Goal: Task Accomplishment & Management: Complete application form

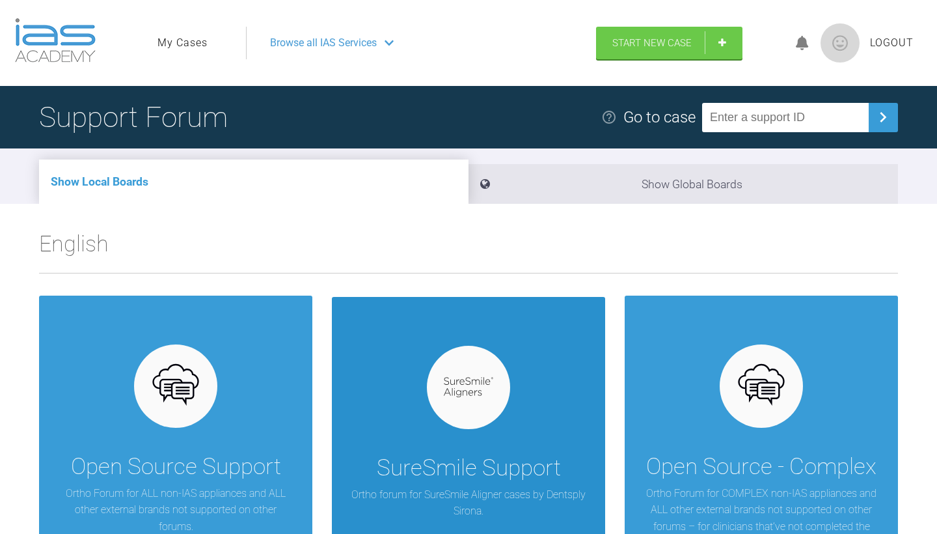
click at [426, 432] on div "SureSmile Support Ortho forum for SureSmile Aligner cases by Dentsply Sirona." at bounding box center [468, 434] width 273 height 275
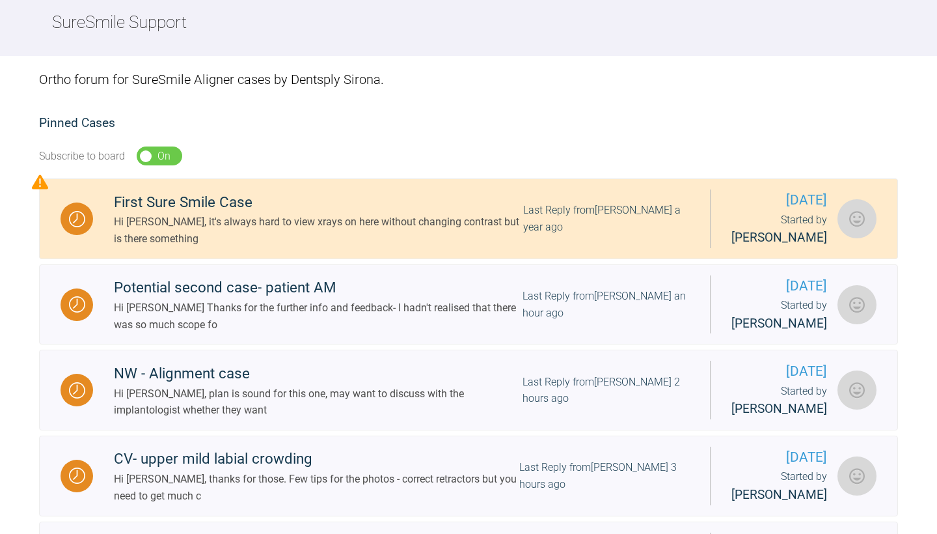
scroll to position [160, 0]
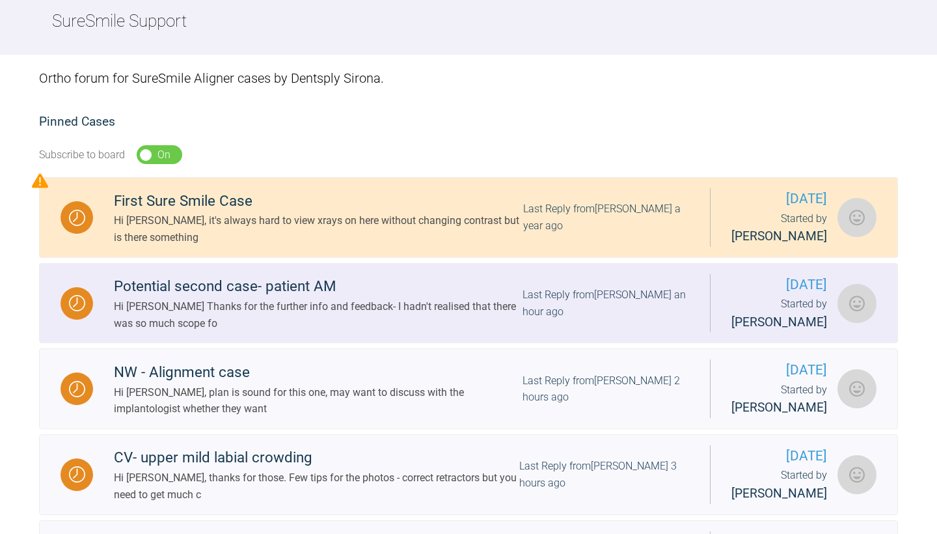
click at [335, 331] on div "Hi [PERSON_NAME] Thanks for the further info and feedback- I hadn't realised th…" at bounding box center [318, 314] width 409 height 33
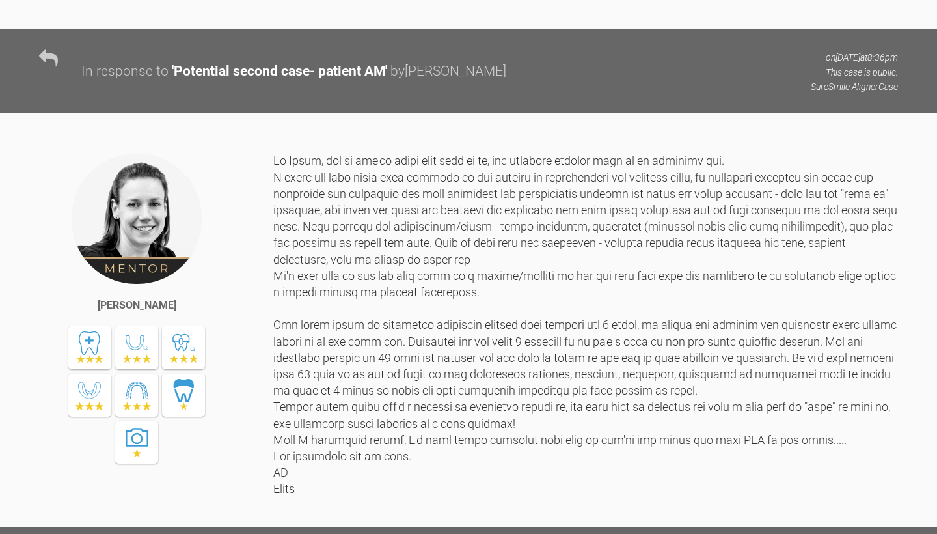
scroll to position [4376, 0]
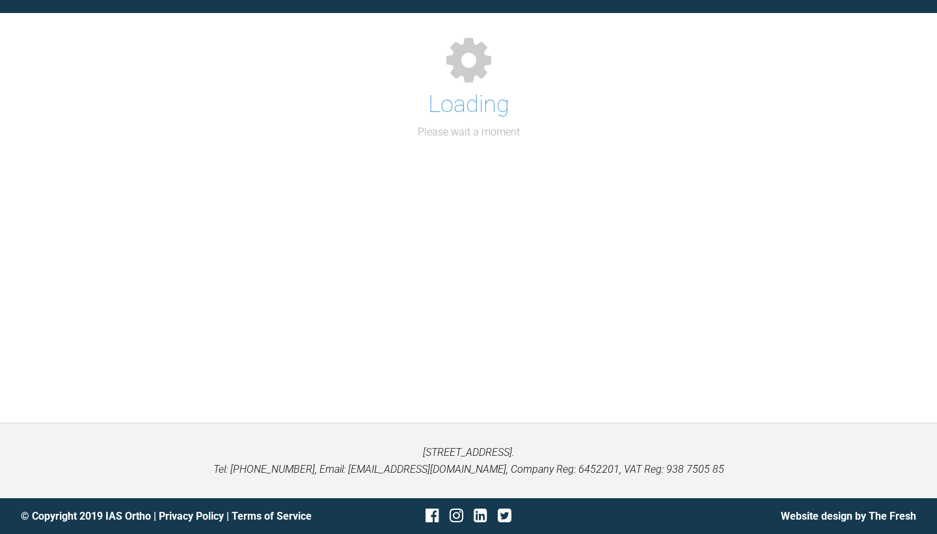
scroll to position [134, 0]
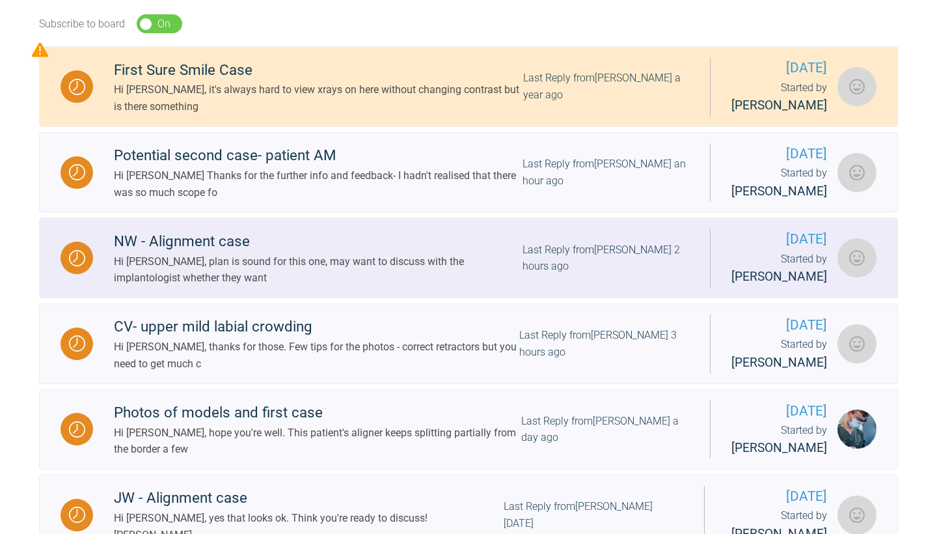
click at [234, 271] on div "Hi [PERSON_NAME], plan is sound for this one, may want to discuss with the impl…" at bounding box center [318, 269] width 409 height 33
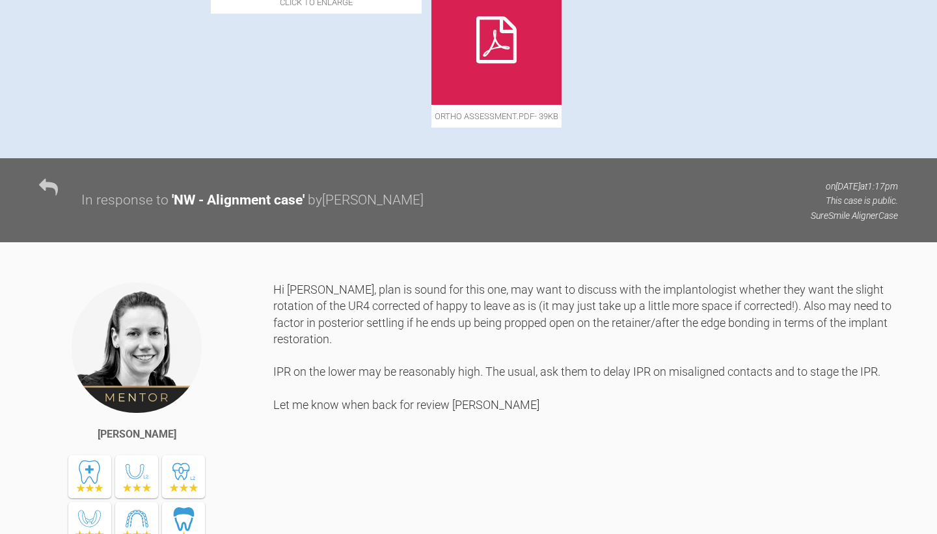
scroll to position [686, 0]
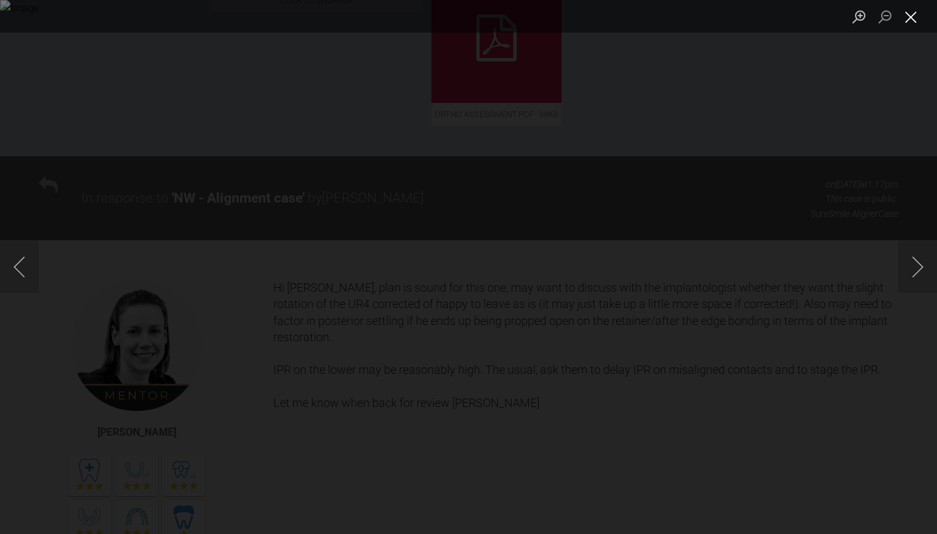
click at [916, 17] on button "Close lightbox" at bounding box center [911, 16] width 26 height 23
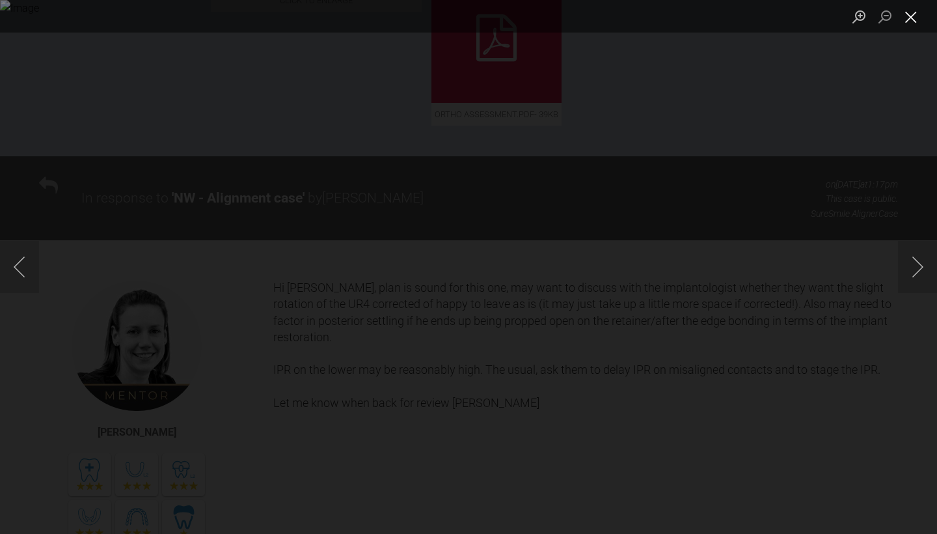
click at [918, 18] on button "Close lightbox" at bounding box center [911, 16] width 26 height 23
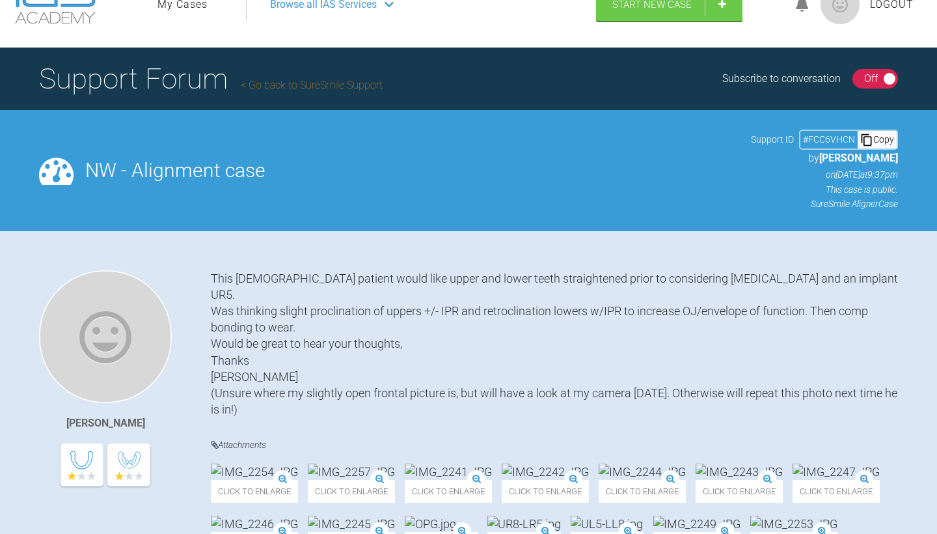
scroll to position [59, 0]
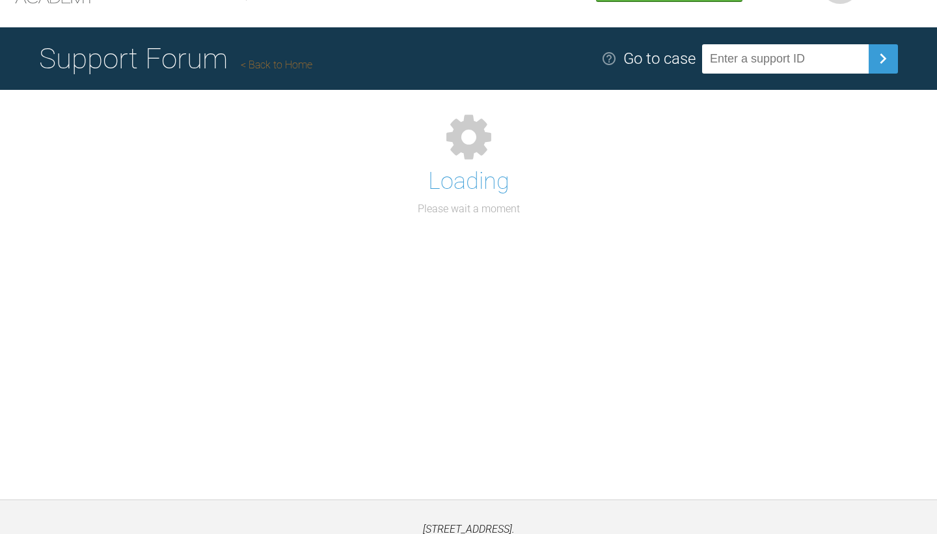
scroll to position [134, 0]
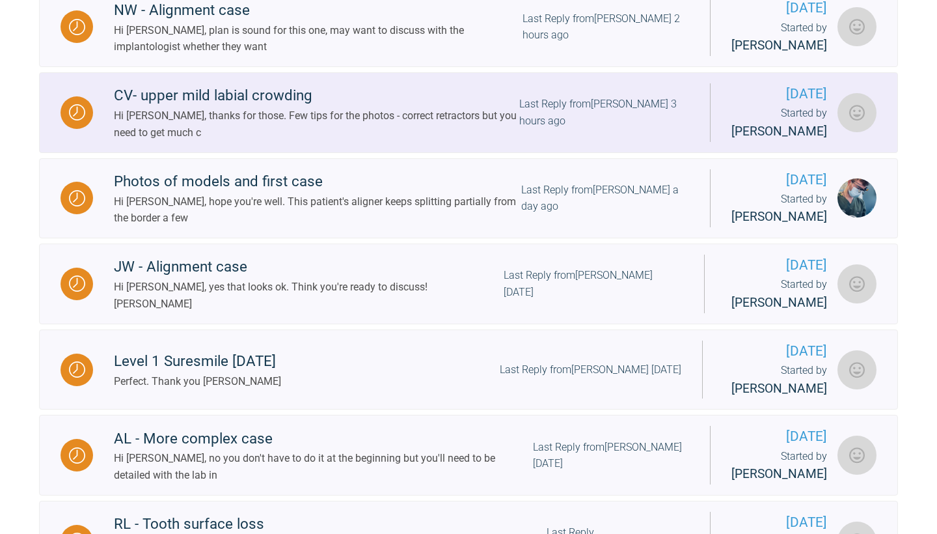
click at [375, 120] on div "Hi [PERSON_NAME], thanks for those. Few tips for the photos - correct retractor…" at bounding box center [316, 123] width 405 height 33
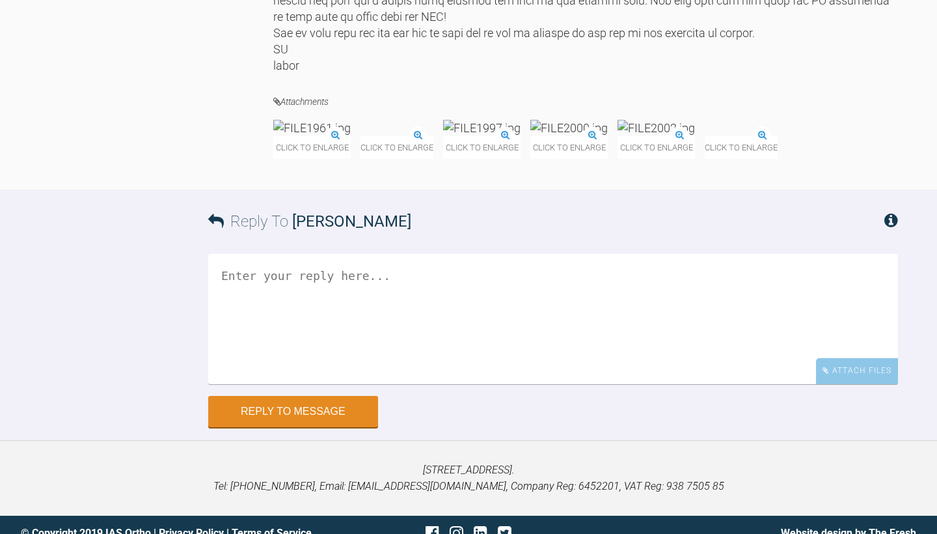
scroll to position [6498, 0]
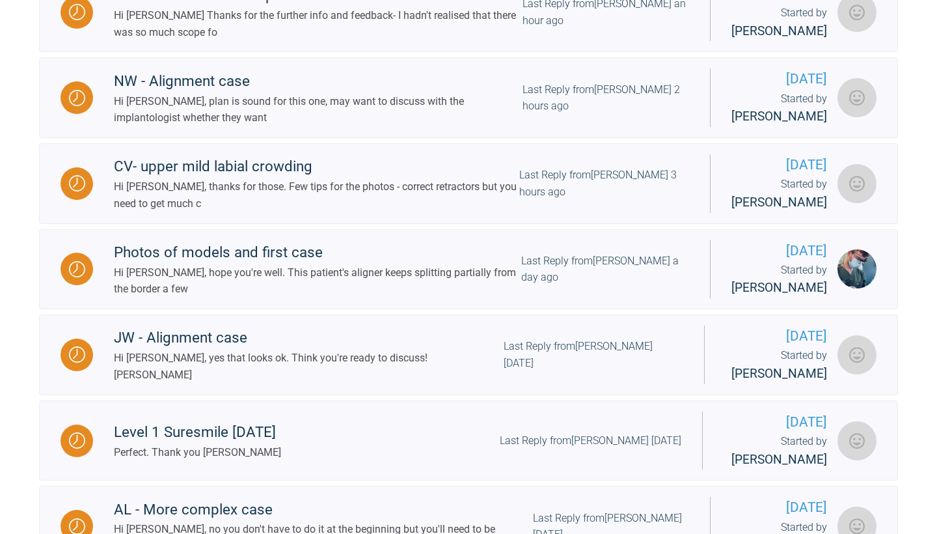
scroll to position [471, 0]
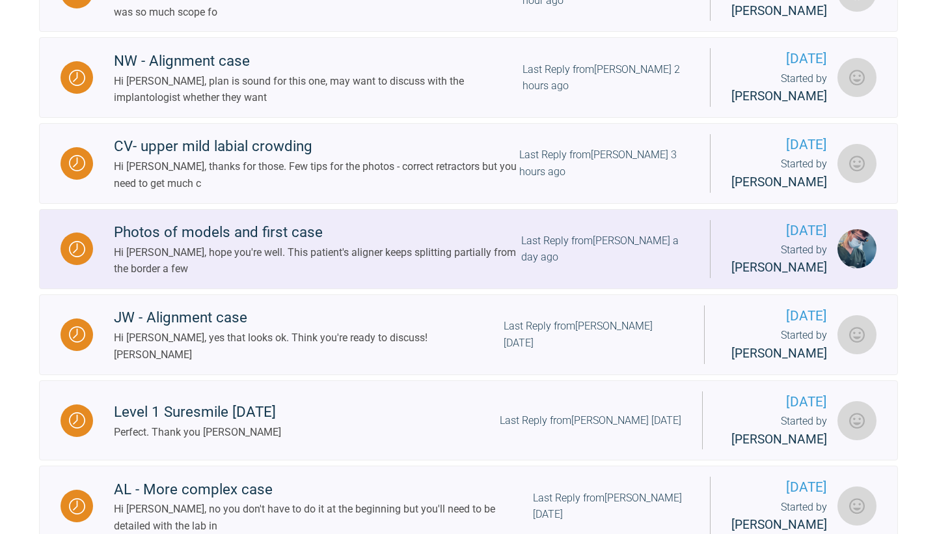
click at [432, 275] on div "Hi [PERSON_NAME], hope you're well. This patient's aligner keeps splitting part…" at bounding box center [317, 260] width 407 height 33
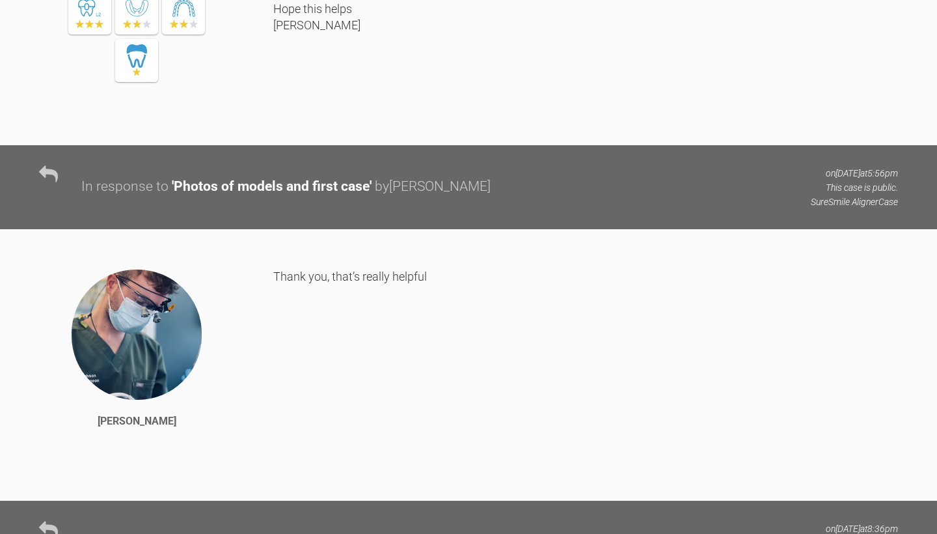
scroll to position [1732, 0]
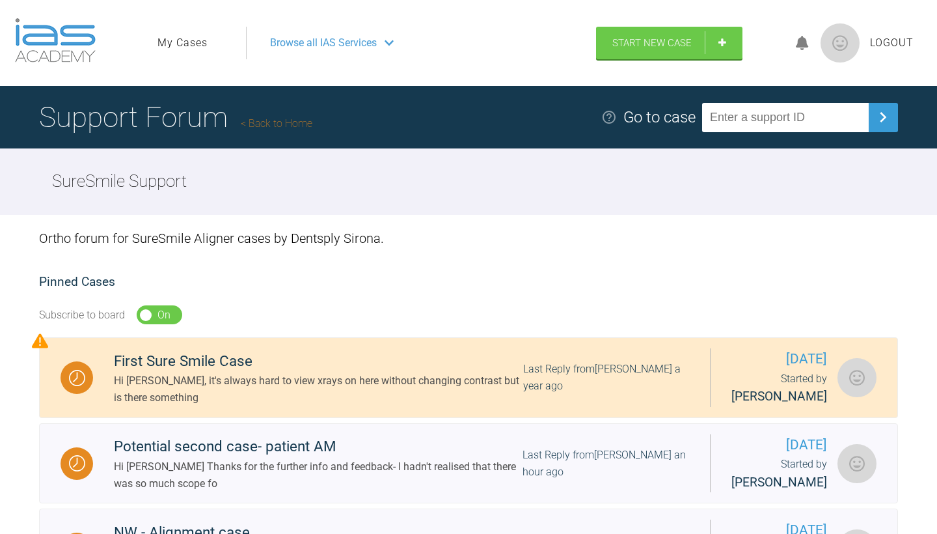
click at [839, 48] on img at bounding box center [840, 42] width 39 height 39
click at [200, 44] on link "My Cases" at bounding box center [182, 42] width 50 height 17
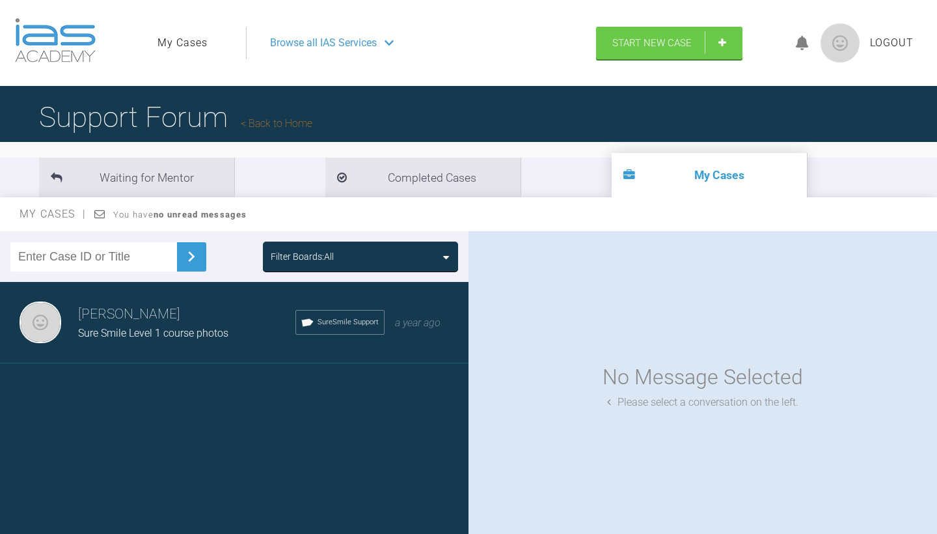
click at [195, 344] on div "[PERSON_NAME] Sure Smile Level 1 course photos SureSmile Support a year ago" at bounding box center [234, 322] width 469 height 81
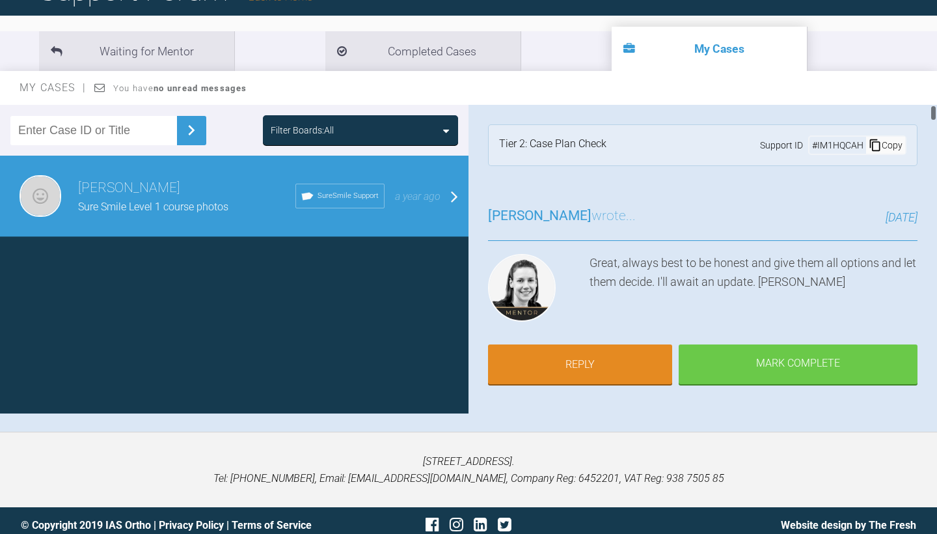
scroll to position [134, 0]
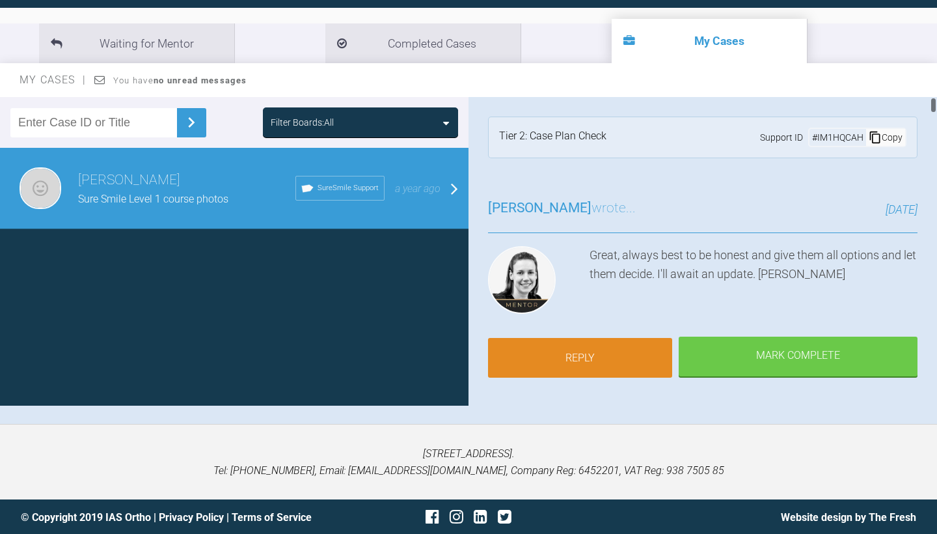
click at [614, 364] on link "Reply" at bounding box center [580, 358] width 184 height 40
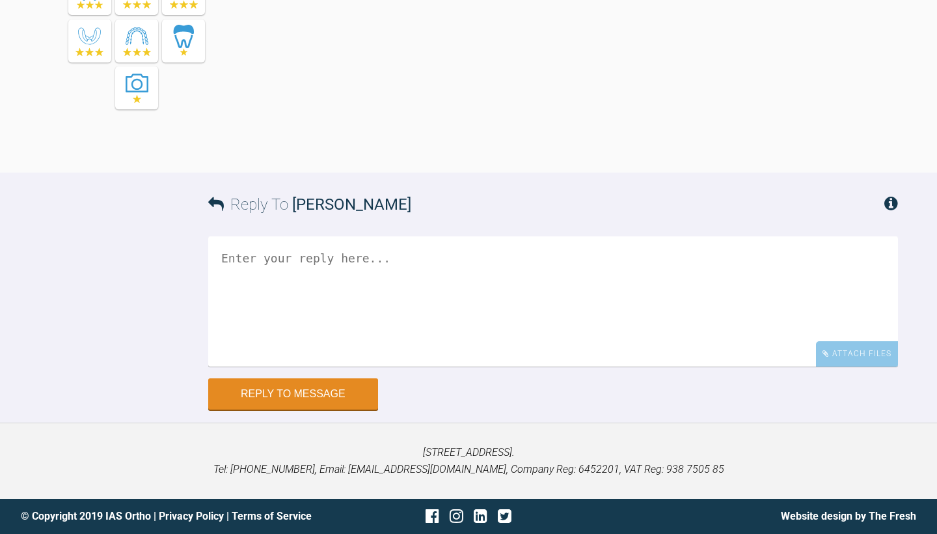
scroll to position [9943, 0]
click at [364, 279] on textarea at bounding box center [553, 301] width 690 height 130
click at [303, 245] on textarea "Hi [PERSON_NAME]," at bounding box center [553, 301] width 690 height 130
click at [285, 260] on textarea "Hi [PERSON_NAME]," at bounding box center [553, 301] width 690 height 130
type textarea "H"
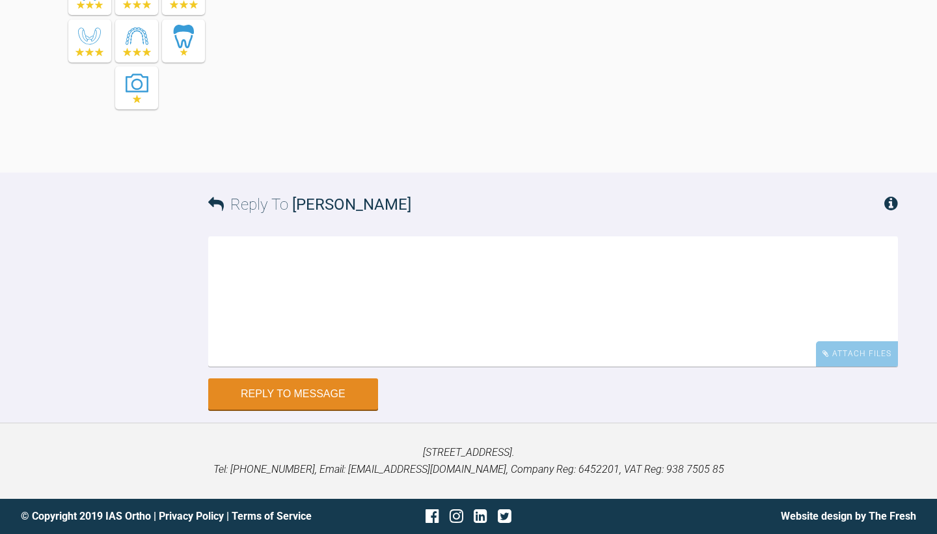
click at [97, 238] on div "Reply To [PERSON_NAME] Attach Files Drag and drop files here! Reply to Message" at bounding box center [468, 290] width 937 height 237
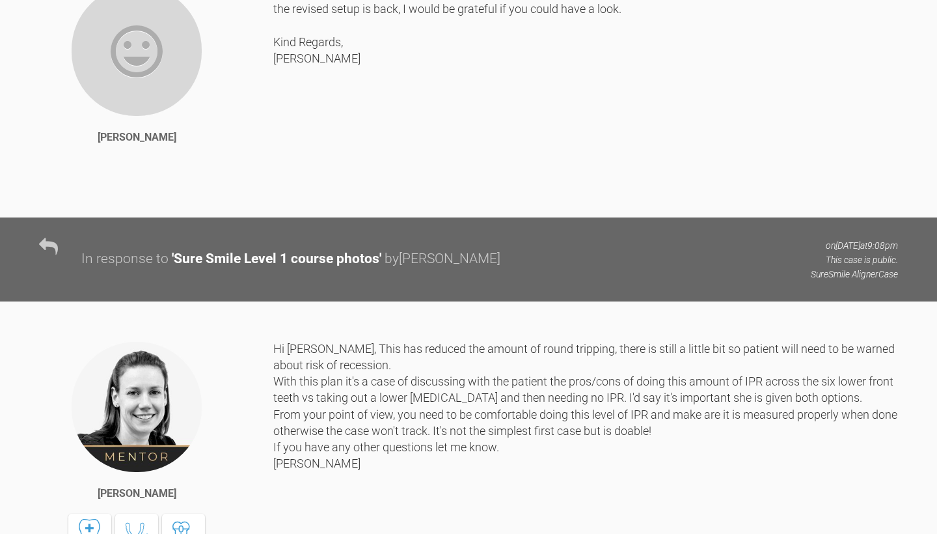
scroll to position [7808, 0]
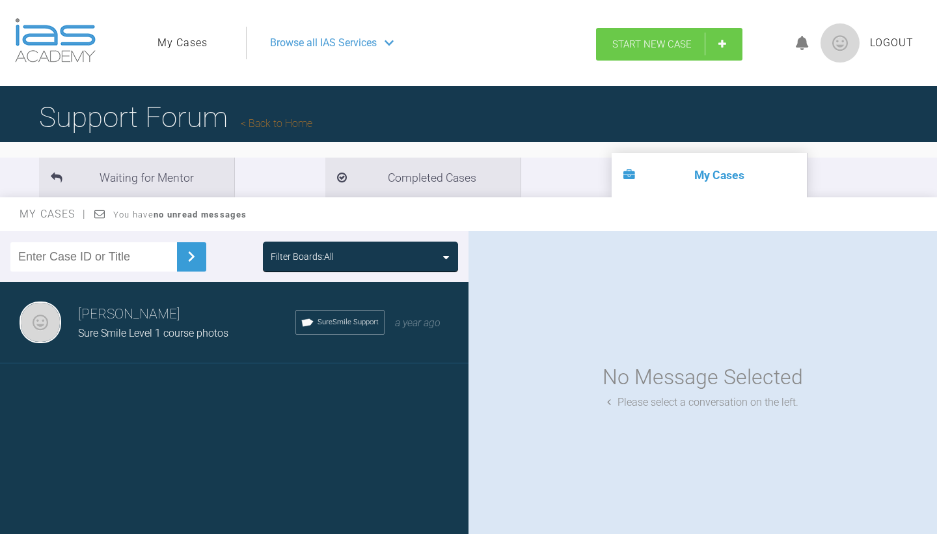
click at [607, 36] on link "Start New Case" at bounding box center [669, 44] width 146 height 33
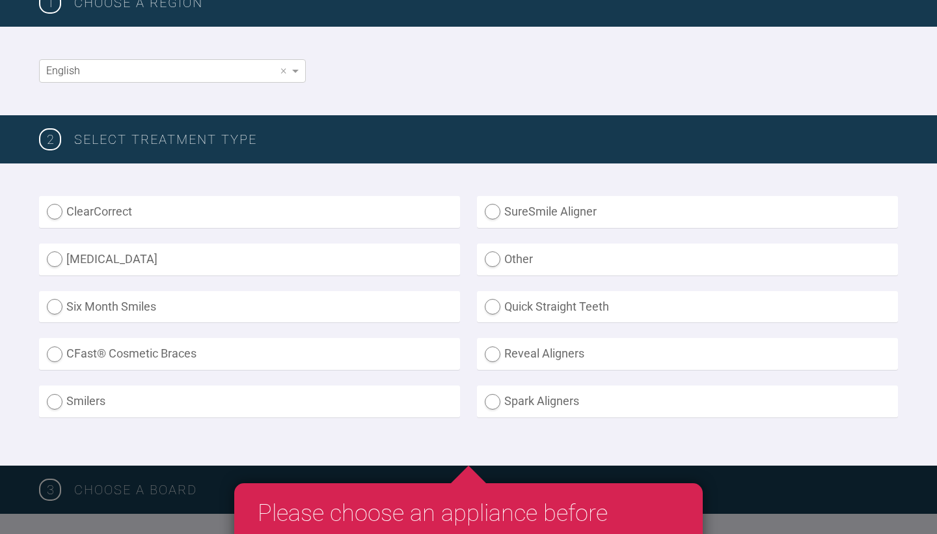
scroll to position [225, 0]
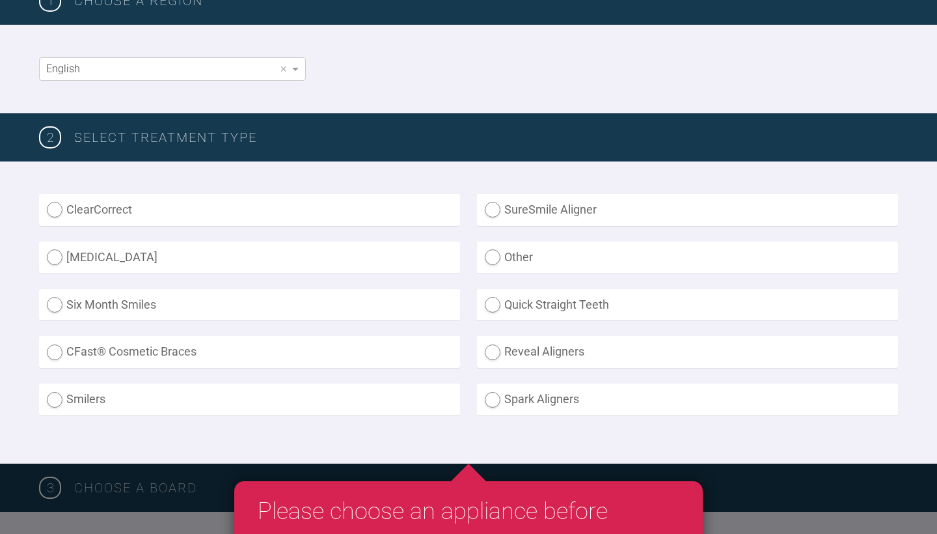
click at [491, 213] on label "SureSmile Aligner" at bounding box center [687, 210] width 421 height 32
radio Aligner "true"
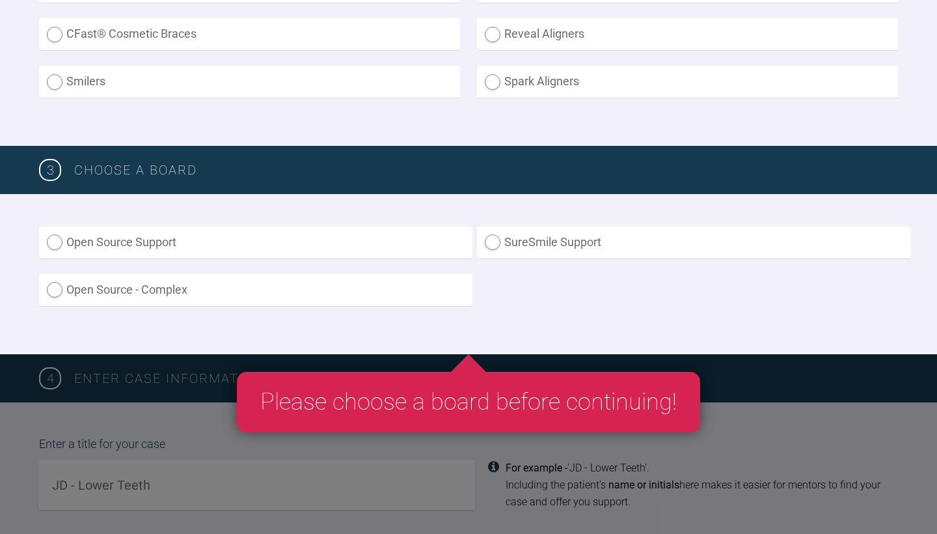
scroll to position [546, 0]
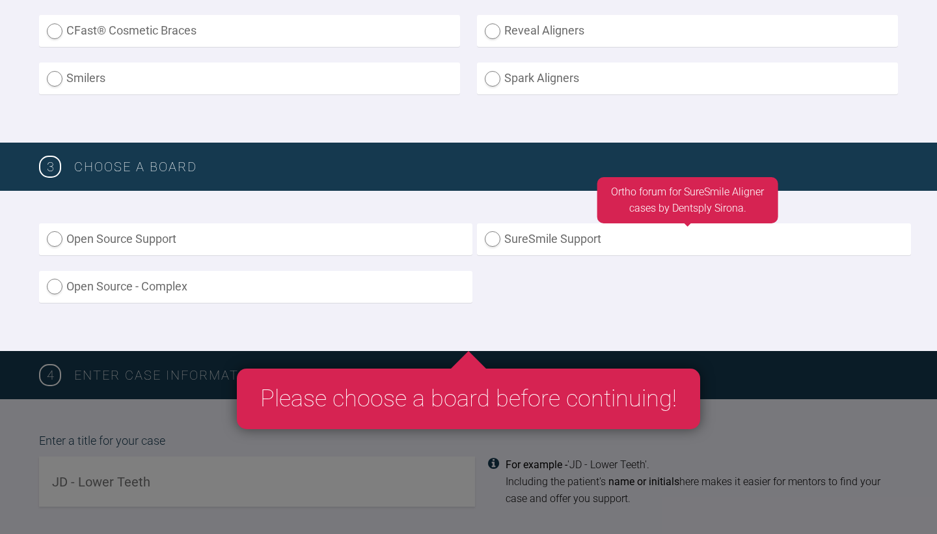
click at [493, 238] on label "SureSmile Support" at bounding box center [693, 239] width 433 height 32
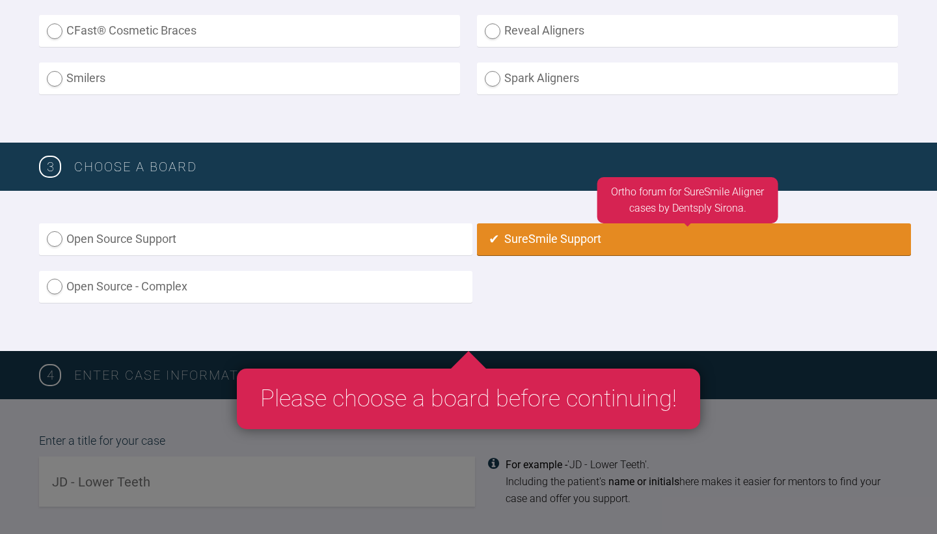
radio input "true"
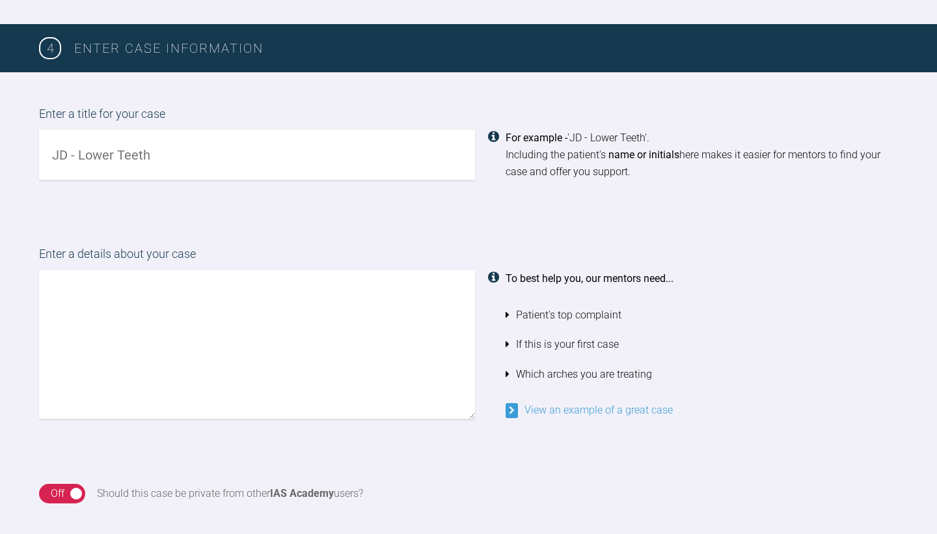
scroll to position [867, 0]
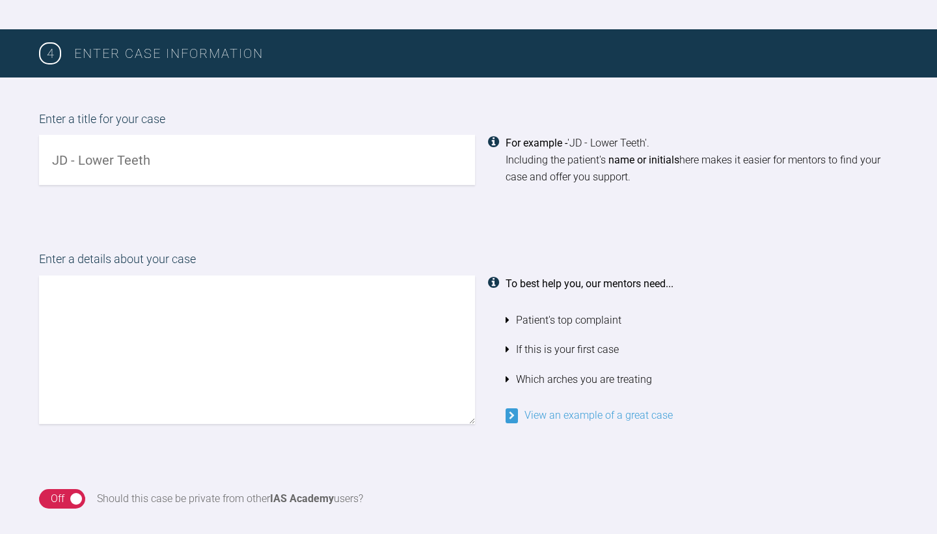
click at [75, 157] on input "text" at bounding box center [257, 160] width 436 height 50
type input "KG - upper and lower"
click at [793, 260] on label "Enter a details about your case" at bounding box center [468, 262] width 859 height 25
click at [235, 161] on input "KG - upper and lower" at bounding box center [257, 160] width 436 height 50
click at [842, 326] on li "Patient's top complaint" at bounding box center [702, 320] width 392 height 30
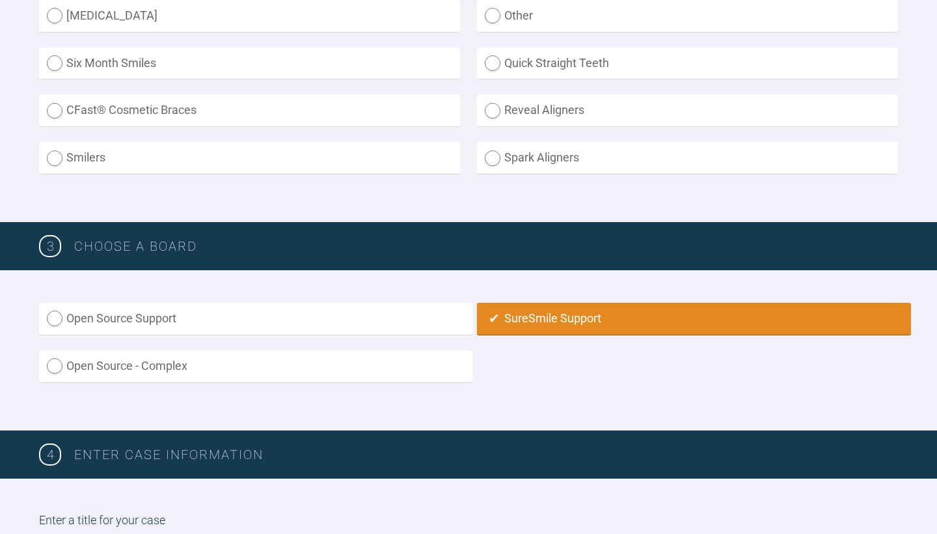
scroll to position [451, 0]
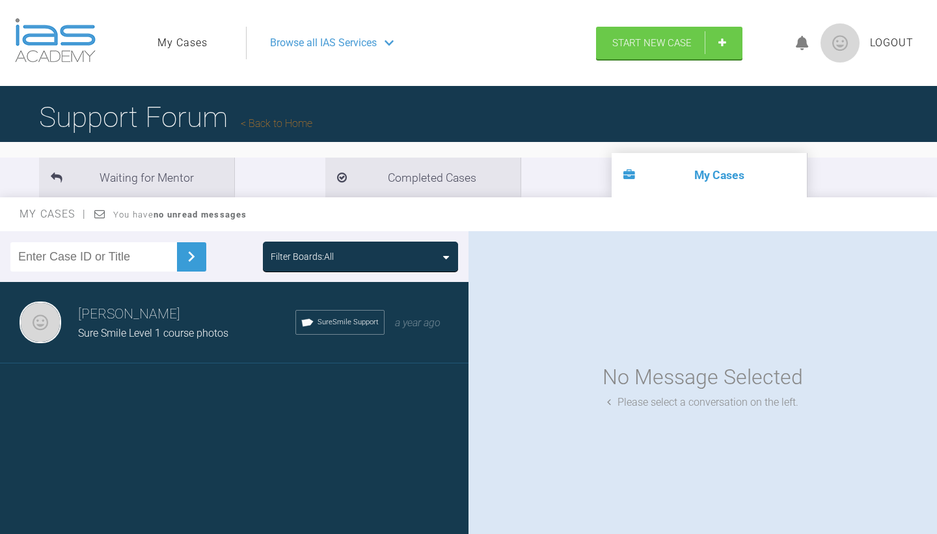
click at [150, 336] on span "Sure Smile Level 1 course photos" at bounding box center [153, 333] width 150 height 12
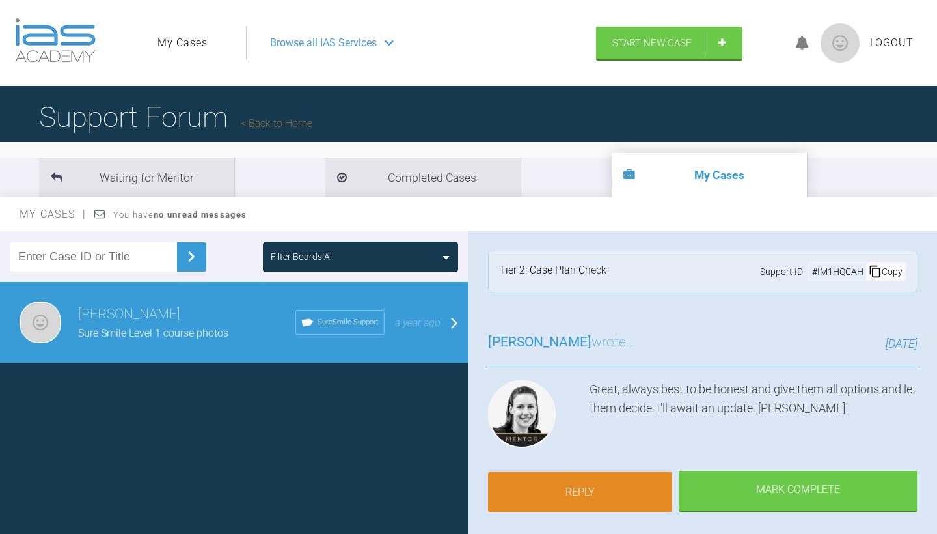
click at [584, 489] on link "Reply" at bounding box center [580, 492] width 184 height 40
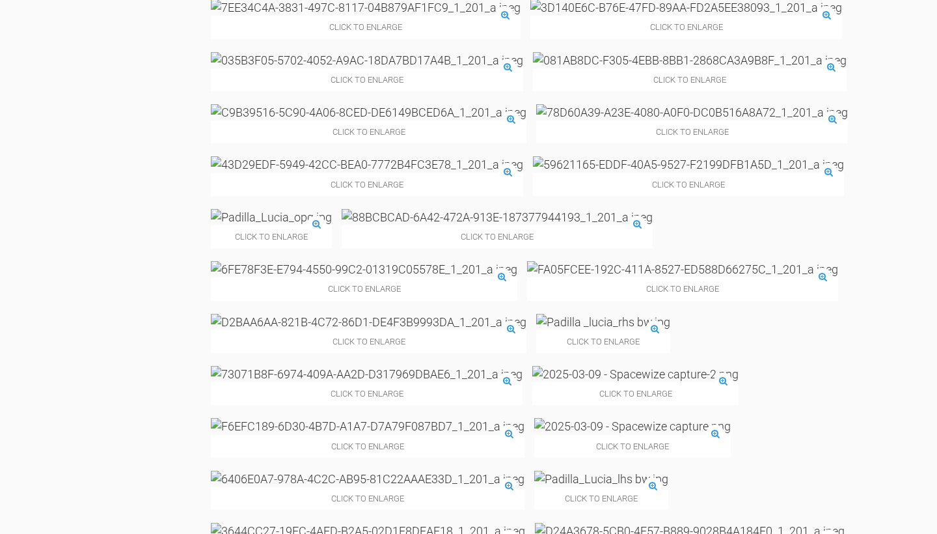
scroll to position [3905, 0]
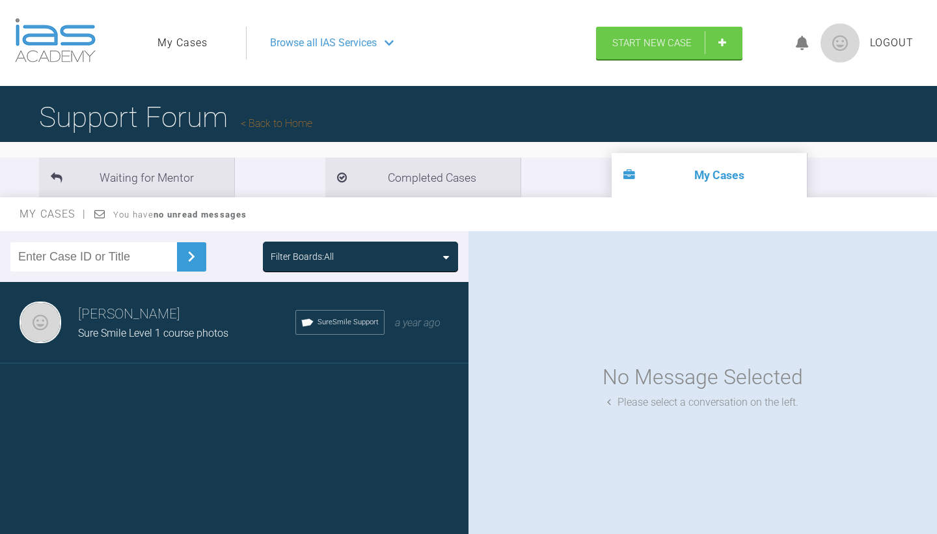
click at [278, 123] on link "Back to Home" at bounding box center [277, 123] width 72 height 12
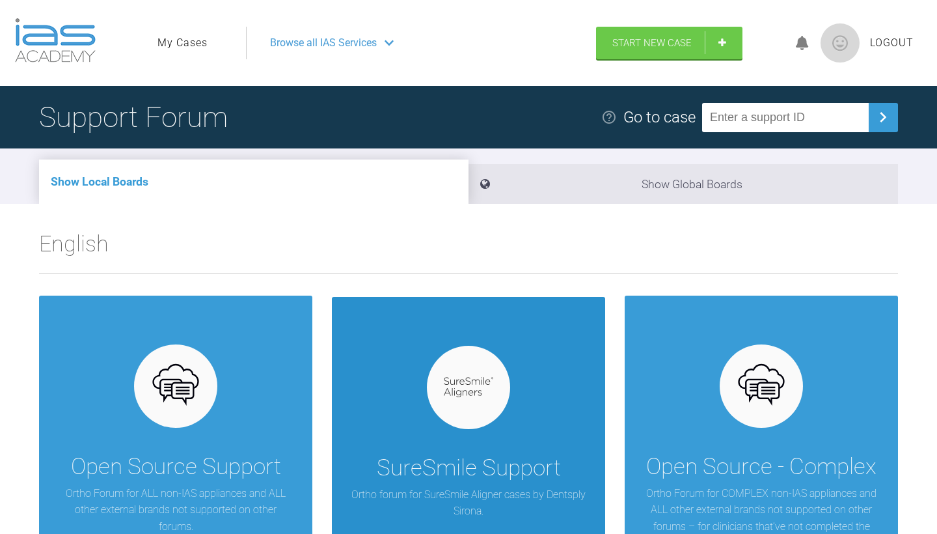
click at [425, 375] on div "SureSmile Support Ortho forum for SureSmile Aligner cases by Dentsply Sirona." at bounding box center [468, 434] width 273 height 275
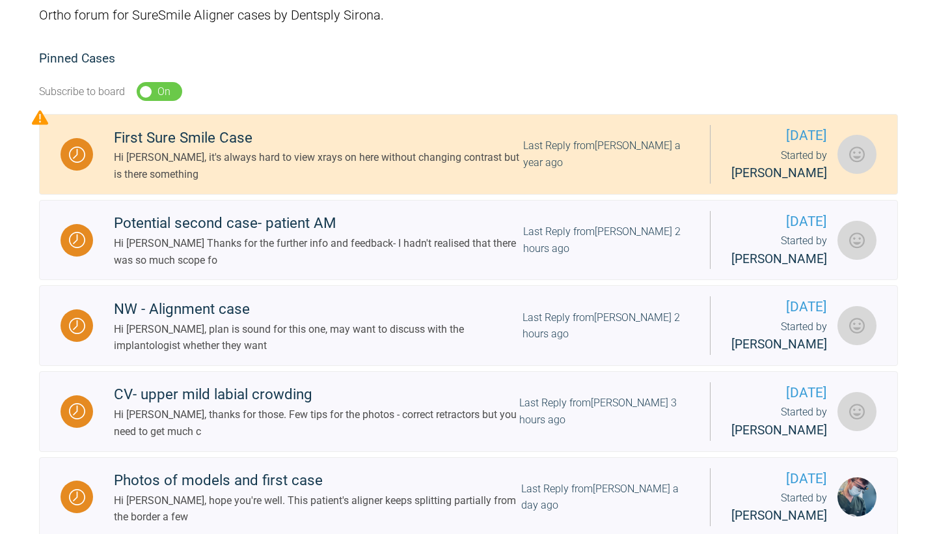
scroll to position [230, 0]
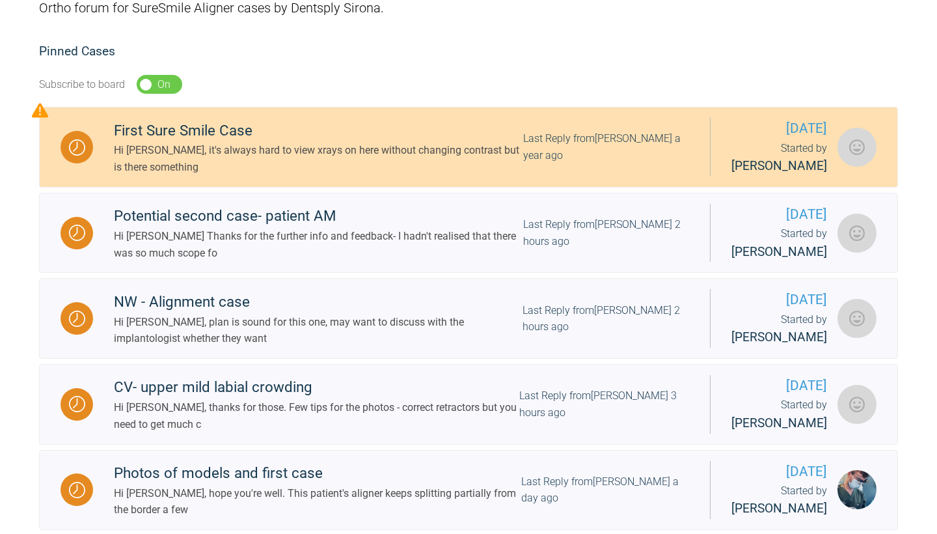
click at [483, 168] on div "Hi [PERSON_NAME], it's always hard to view xrays on here without changing contr…" at bounding box center [318, 158] width 409 height 33
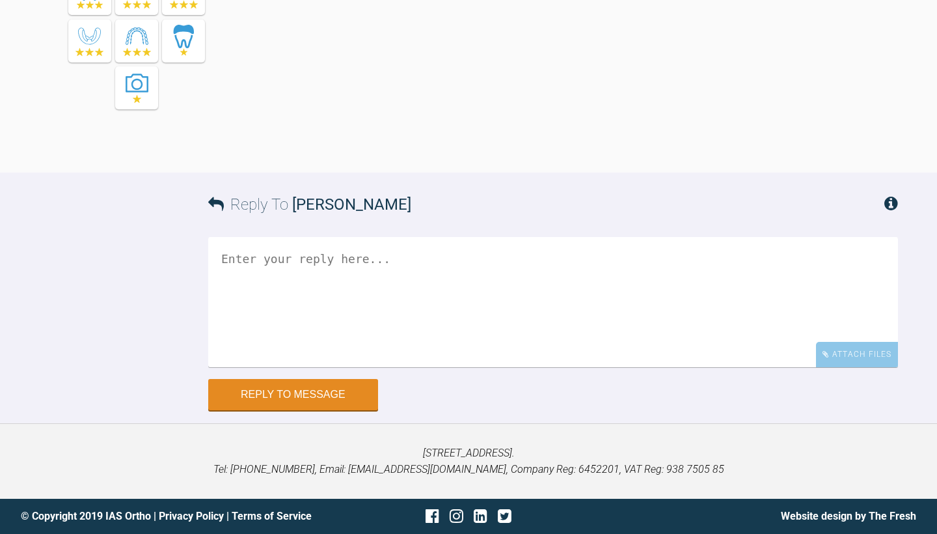
scroll to position [1963, 0]
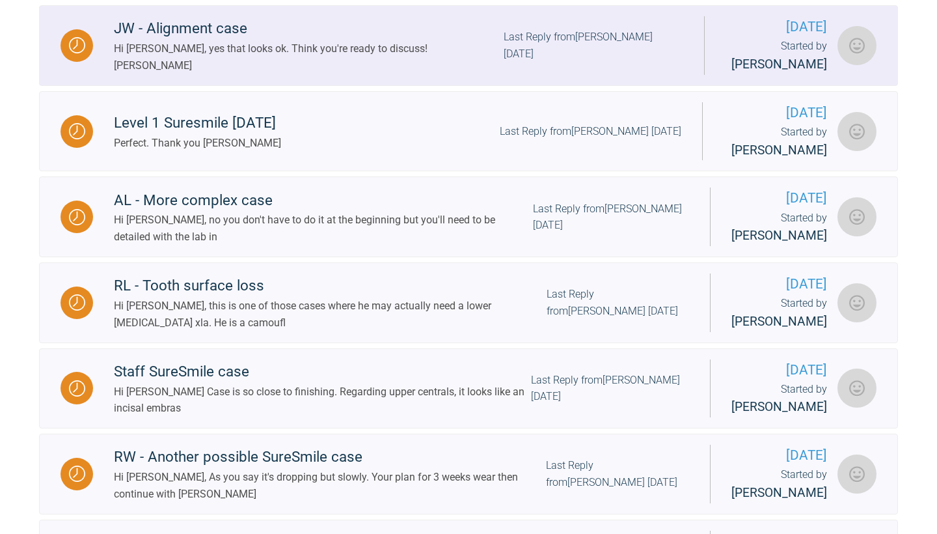
scroll to position [775, 0]
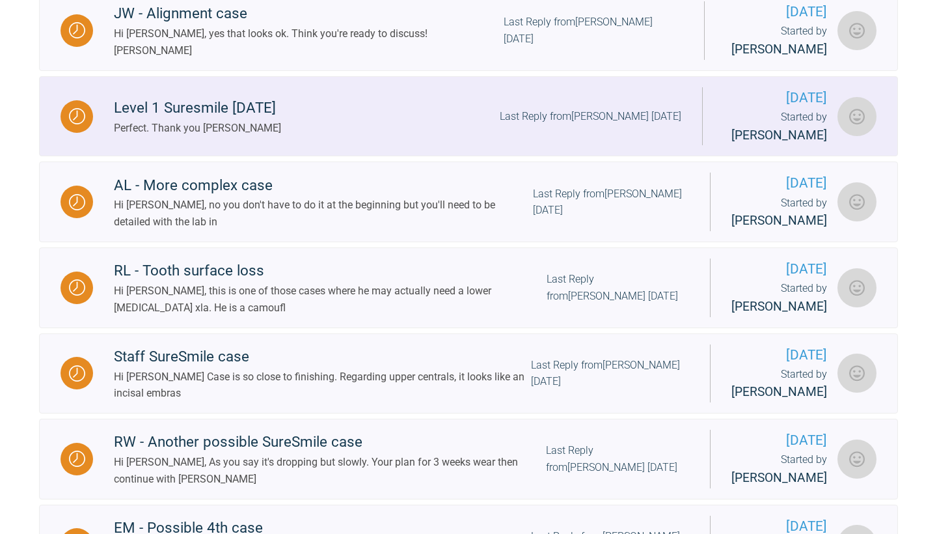
click at [267, 136] on div "Perfect. Thank you [PERSON_NAME]" at bounding box center [197, 128] width 167 height 17
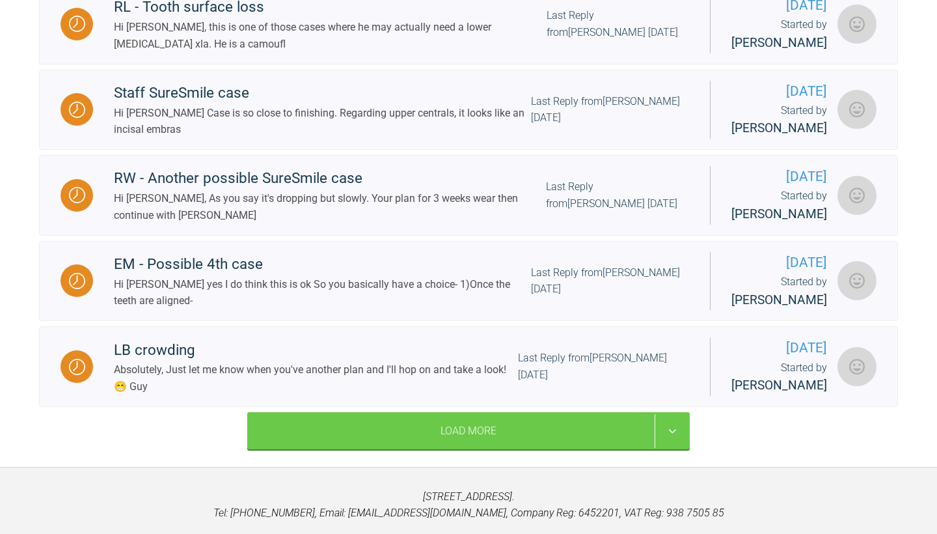
scroll to position [1039, 0]
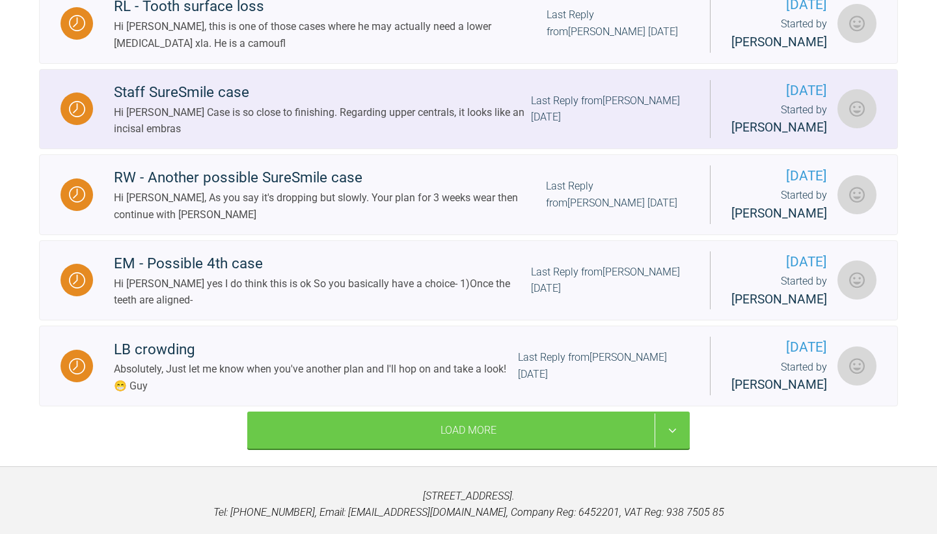
click at [380, 118] on div "Hi [PERSON_NAME] Case is so close to finishing. Regarding upper centrals, it lo…" at bounding box center [322, 120] width 417 height 33
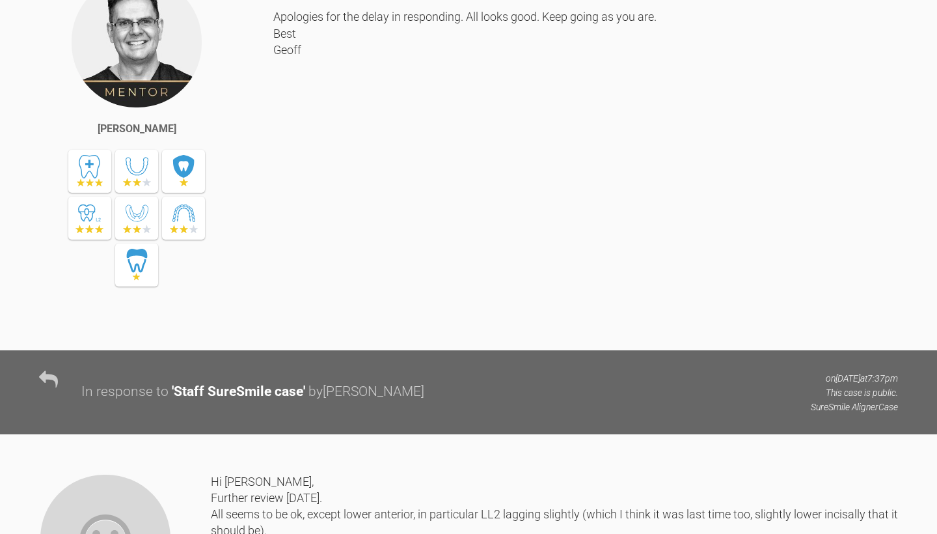
scroll to position [9620, 0]
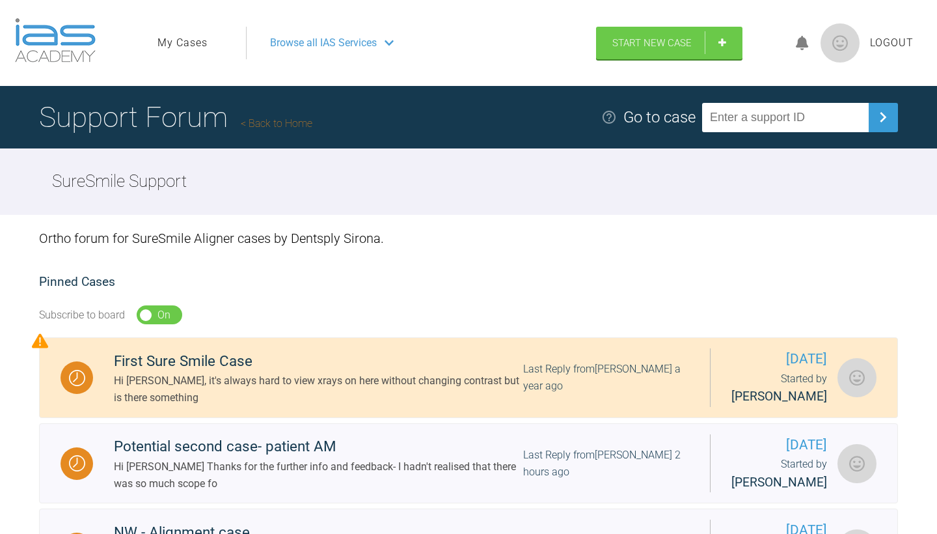
click at [176, 51] on ul "My Cases" at bounding box center [201, 43] width 89 height 33
click at [175, 44] on link "My Cases" at bounding box center [182, 42] width 50 height 17
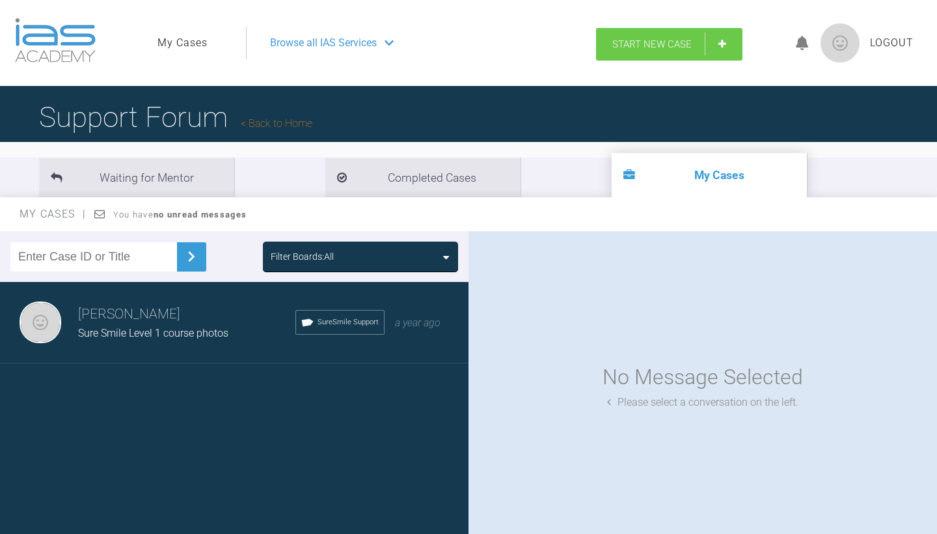
click at [634, 49] on span "Start New Case" at bounding box center [651, 44] width 79 height 12
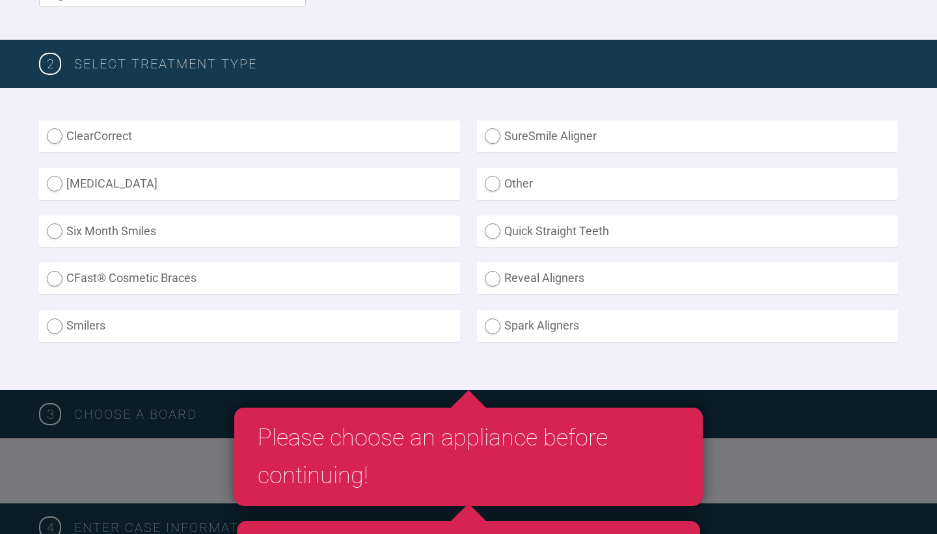
scroll to position [302, 0]
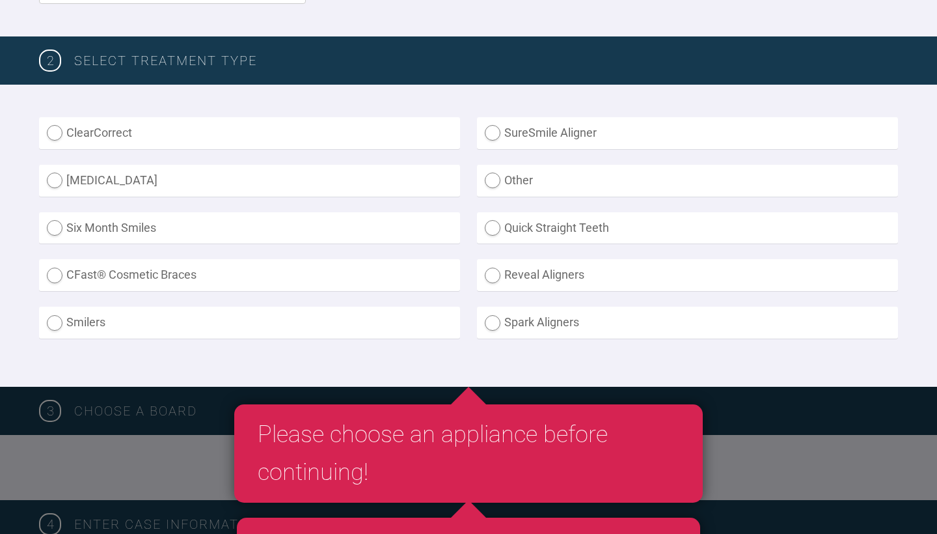
click at [498, 134] on label "SureSmile Aligner" at bounding box center [687, 133] width 421 height 32
radio Aligner "true"
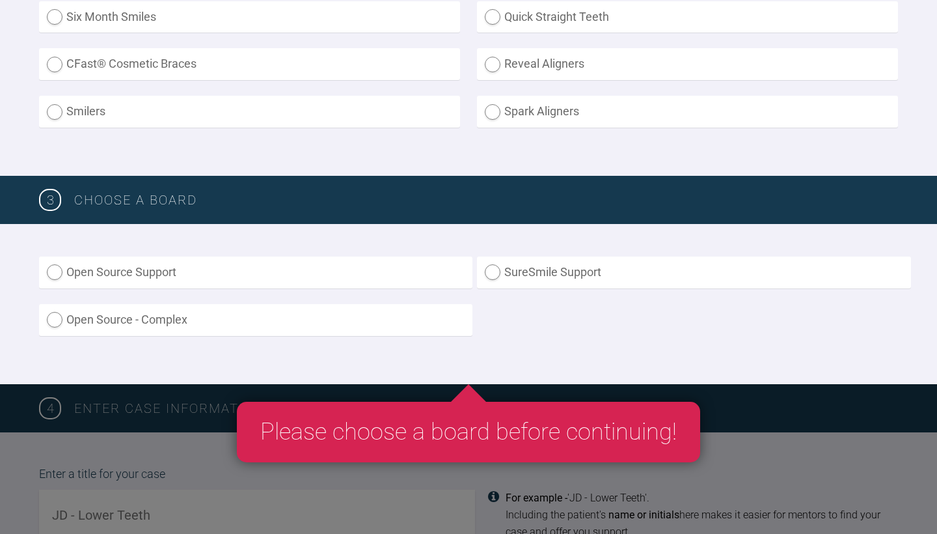
scroll to position [516, 0]
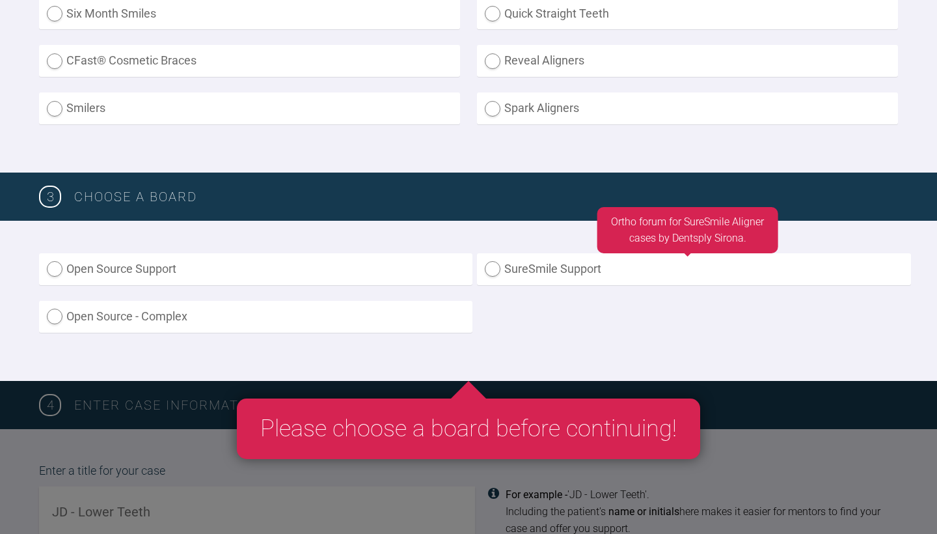
click at [502, 266] on label "SureSmile Support" at bounding box center [693, 269] width 433 height 32
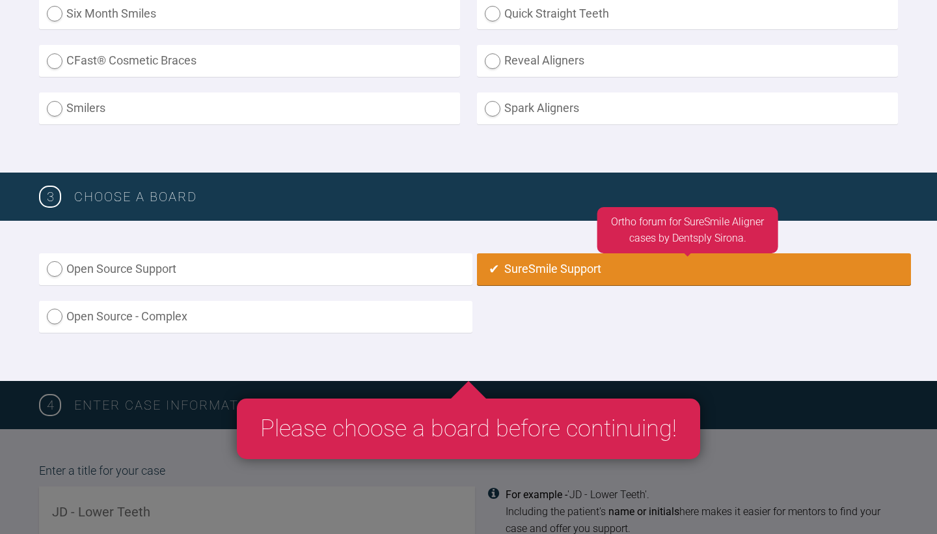
radio input "true"
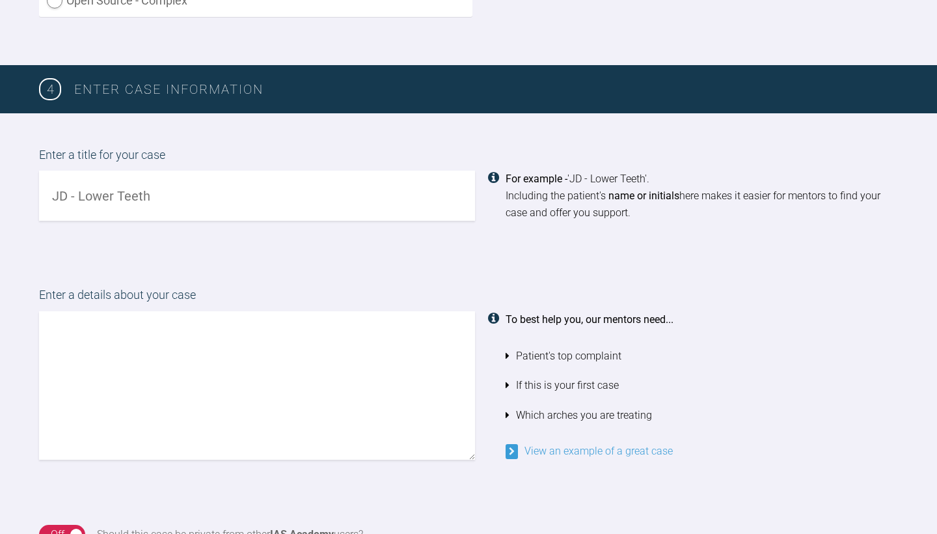
scroll to position [837, 0]
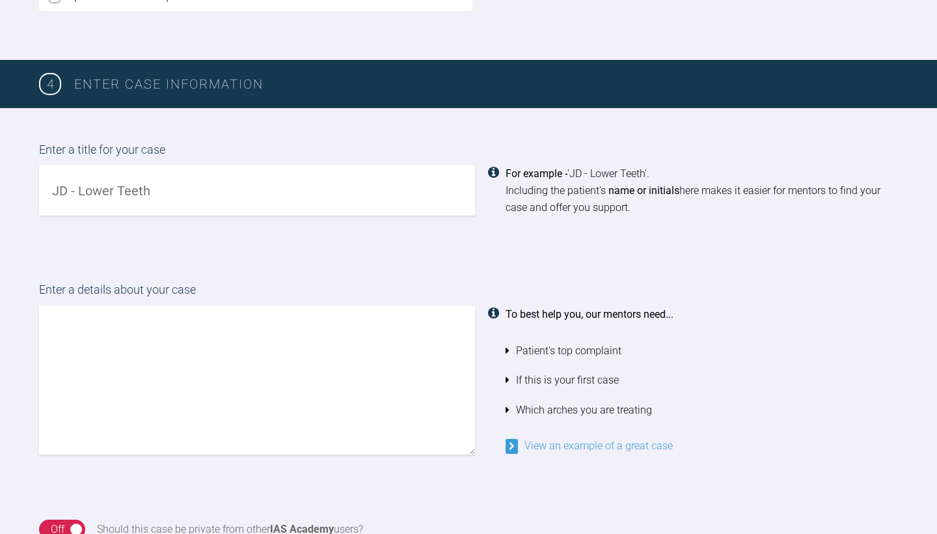
click at [74, 193] on input "text" at bounding box center [257, 190] width 436 height 50
type input "potential first sure smile case - Patient KG"
click at [89, 306] on textarea at bounding box center [257, 380] width 436 height 148
type textarea "i"
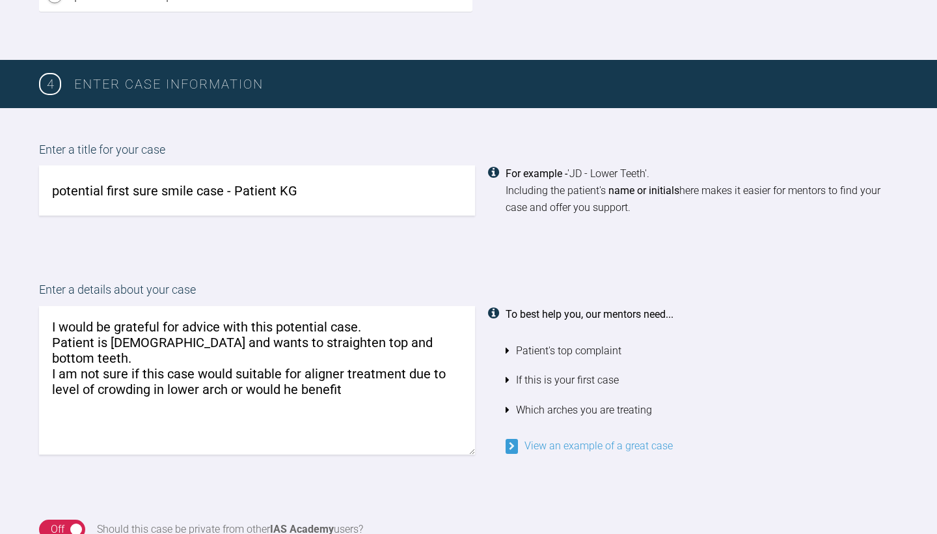
click at [234, 354] on textarea "I would be grateful for advice with this potential case. Patient is [DEMOGRAPHI…" at bounding box center [257, 380] width 436 height 148
drag, startPoint x: 232, startPoint y: 368, endPoint x: 342, endPoint y: 374, distance: 109.5
click at [342, 374] on textarea "I would be grateful for advice with this potential case. Patient is [DEMOGRAPHI…" at bounding box center [257, 380] width 436 height 148
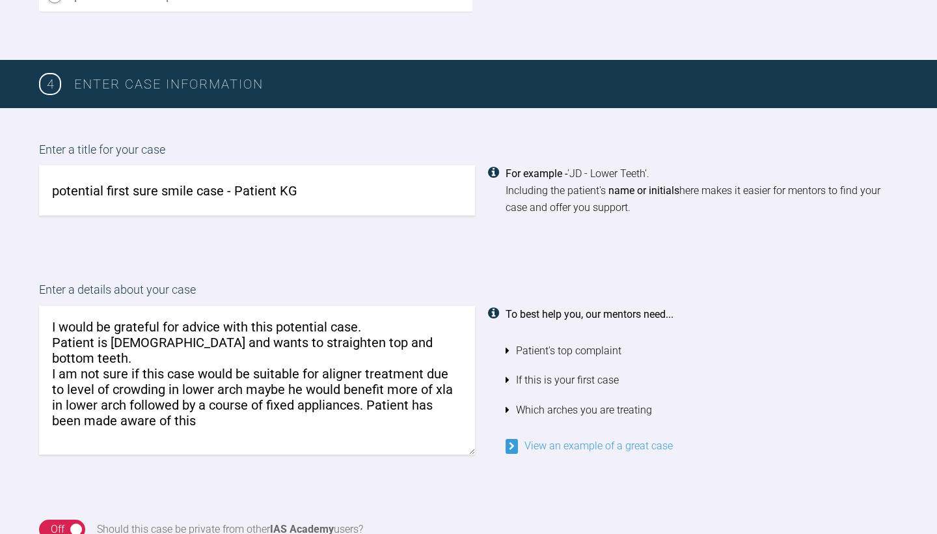
click at [422, 347] on textarea "I would be grateful for advice with this potential case. Patient is [DEMOGRAPHI…" at bounding box center [257, 380] width 436 height 148
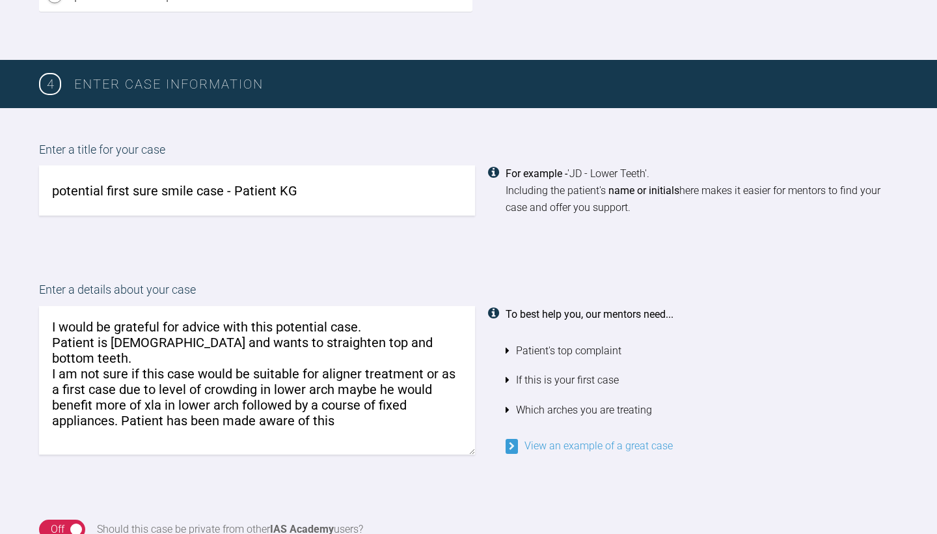
click at [334, 372] on textarea "I would be grateful for advice with this potential case. Patient is [DEMOGRAPHI…" at bounding box center [257, 380] width 436 height 148
click at [342, 405] on textarea "I would be grateful for advice with this potential case. Patient is [DEMOGRAPHI…" at bounding box center [257, 380] width 436 height 148
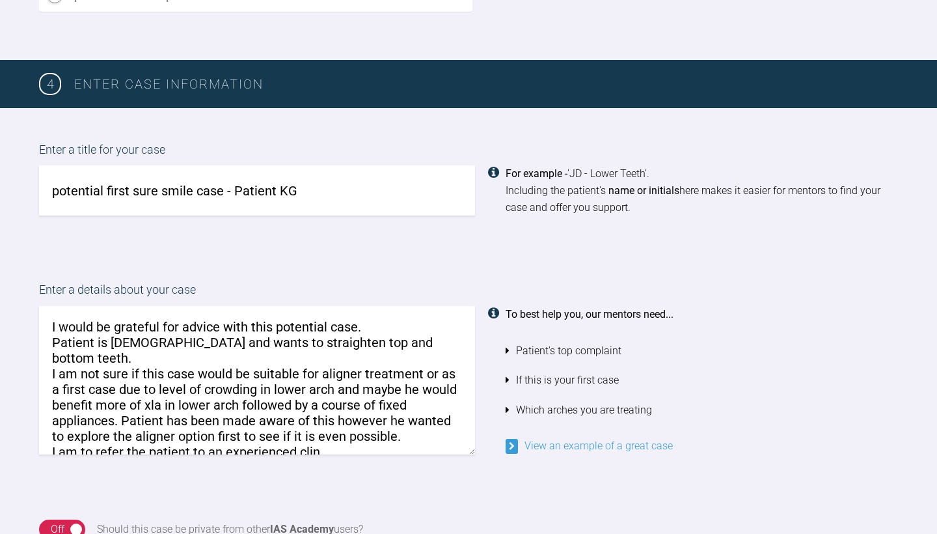
drag, startPoint x: 344, startPoint y: 392, endPoint x: 223, endPoint y: 422, distance: 124.7
click at [223, 422] on textarea "I would be grateful for advice with this potential case. Patient is [DEMOGRAPHI…" at bounding box center [257, 380] width 436 height 148
click at [361, 433] on textarea "I would be grateful for advice with this potential case. Patient is [DEMOGRAPHI…" at bounding box center [257, 380] width 436 height 148
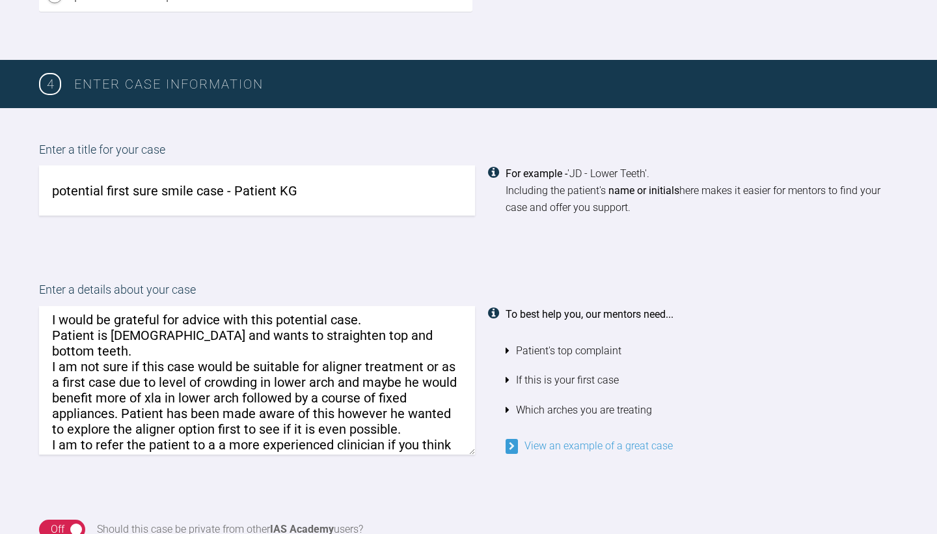
click at [77, 424] on textarea "I would be grateful for advice with this potential case. Patient is [DEMOGRAPHI…" at bounding box center [257, 380] width 436 height 148
click at [249, 424] on textarea "I would be grateful for advice with this potential case. Patient is [DEMOGRAPHI…" at bounding box center [257, 380] width 436 height 148
click at [455, 441] on textarea "I would be grateful for advice with this potential case. Patient is [DEMOGRAPHI…" at bounding box center [257, 380] width 436 height 148
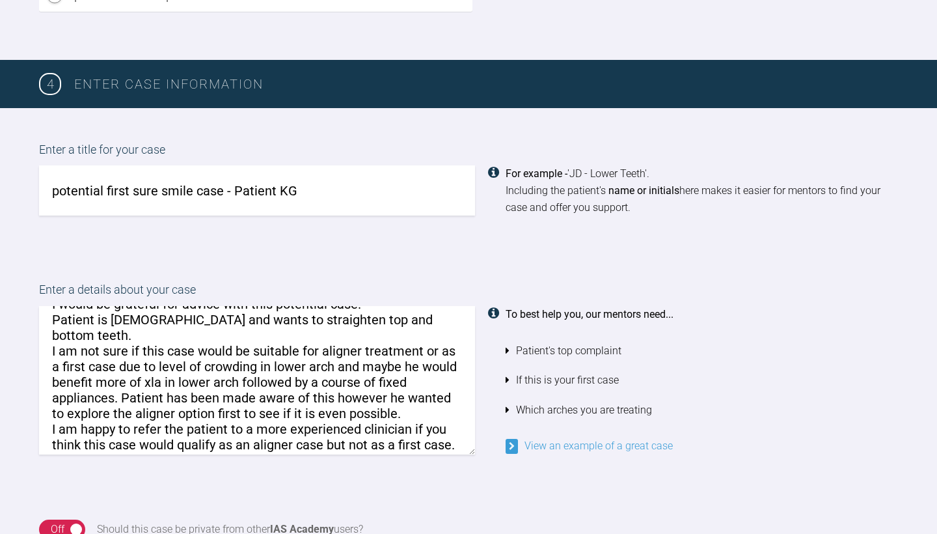
click at [445, 390] on textarea "I would be grateful for advice with this potential case. Patient is [DEMOGRAPHI…" at bounding box center [257, 380] width 436 height 148
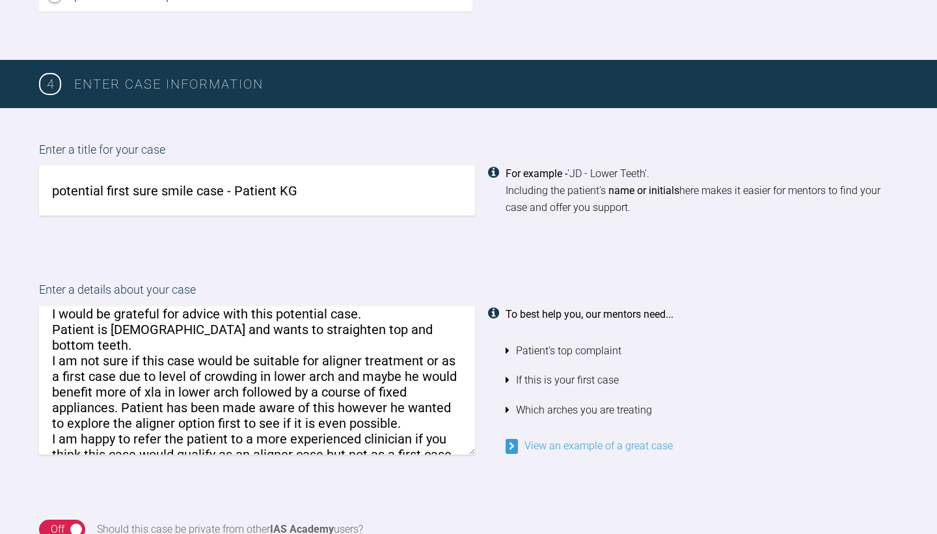
click at [375, 307] on textarea "I would be grateful for advice with this potential case. Patient is [DEMOGRAPHI…" at bounding box center [257, 380] width 436 height 148
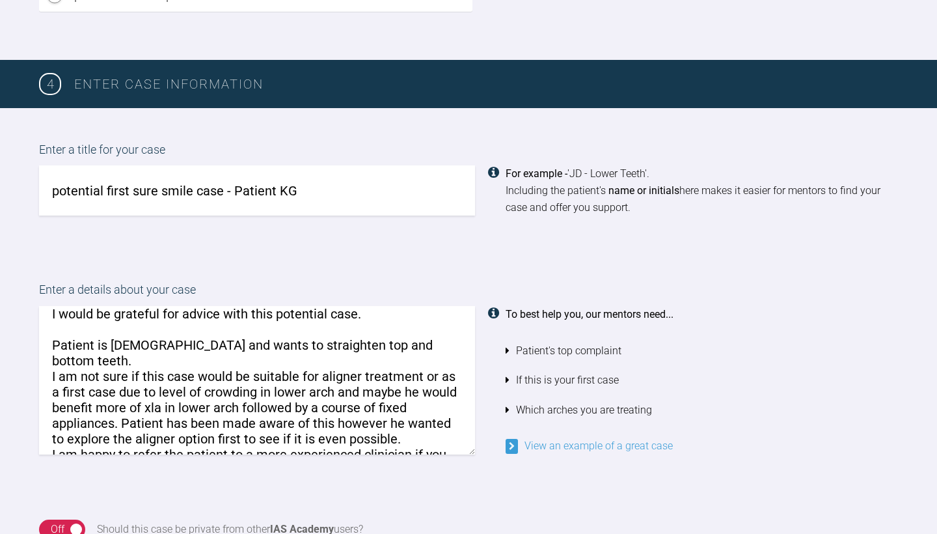
click at [457, 443] on textarea "I would be grateful for advice with this potential case. Patient is [DEMOGRAPHI…" at bounding box center [257, 380] width 436 height 148
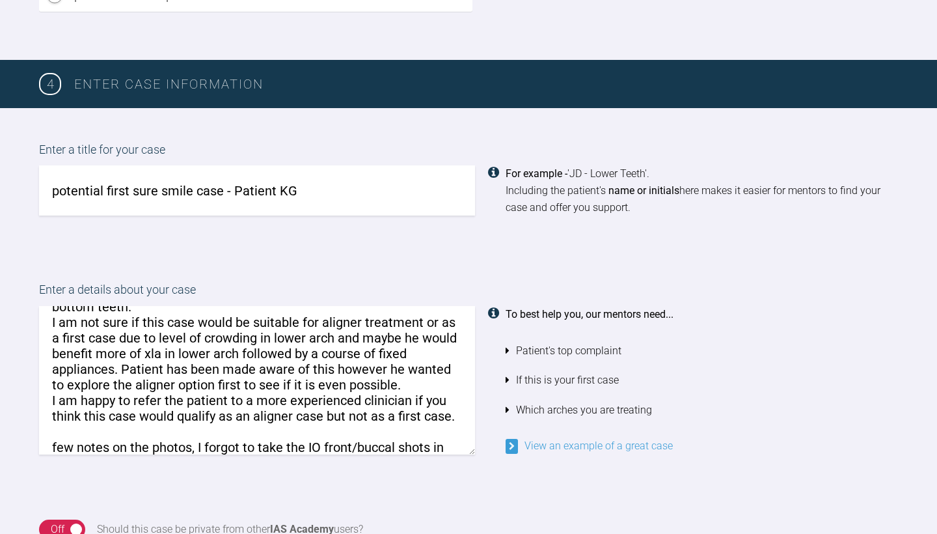
scroll to position [70, 0]
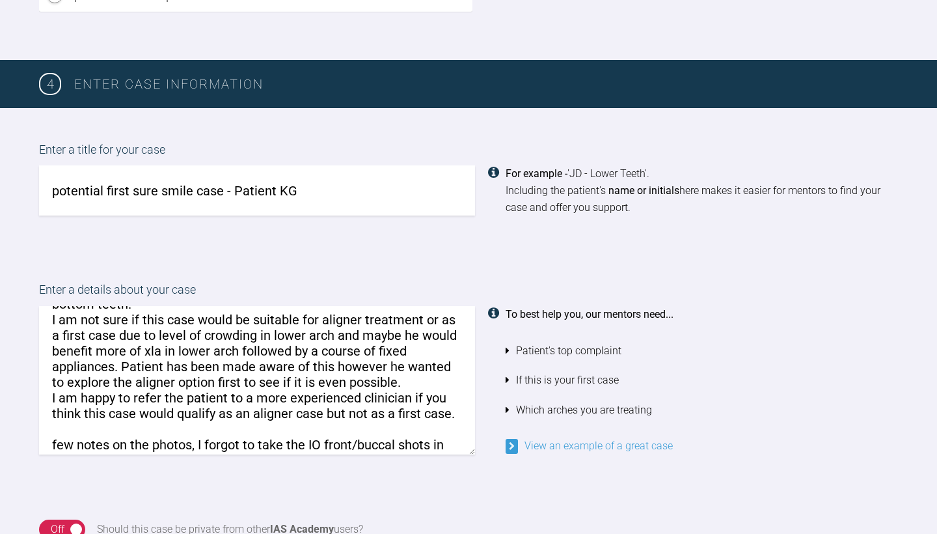
click at [100, 443] on textarea "I would be grateful for advice with this potential case. Patient is [DEMOGRAPHI…" at bounding box center [257, 380] width 436 height 148
click at [6, 437] on div "Enter a details about your case I would be grateful for advice with this potent…" at bounding box center [468, 367] width 937 height 239
click at [83, 437] on textarea "I would be grateful for advice with this potential case. Patient is [DEMOGRAPHI…" at bounding box center [257, 380] width 436 height 148
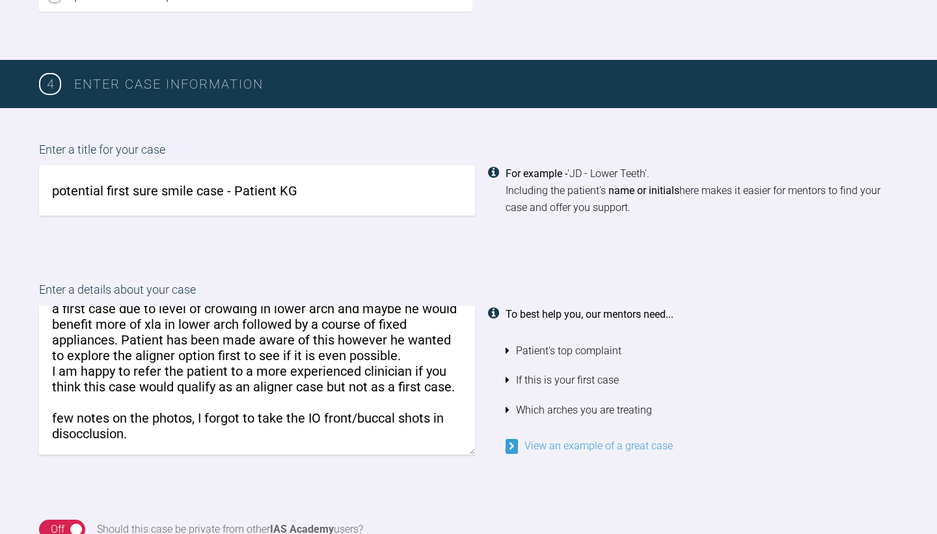
click at [418, 409] on textarea "I would be grateful for advice with this potential case. Patient is [DEMOGRAPHI…" at bounding box center [257, 380] width 436 height 148
type textarea "I would be grateful for advice with this potential case. Patient is [DEMOGRAPHI…"
click at [856, 395] on li "Which arches you are treating" at bounding box center [702, 410] width 392 height 30
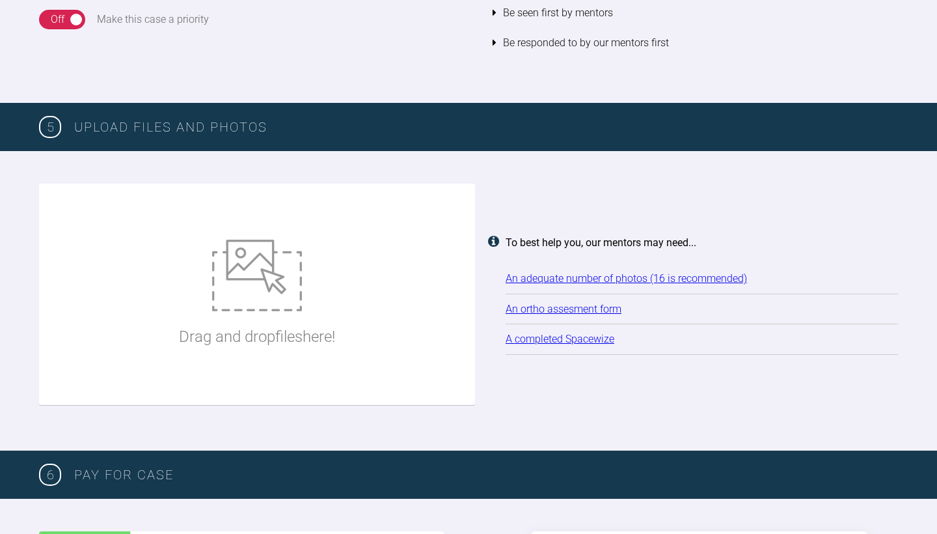
scroll to position [1478, 0]
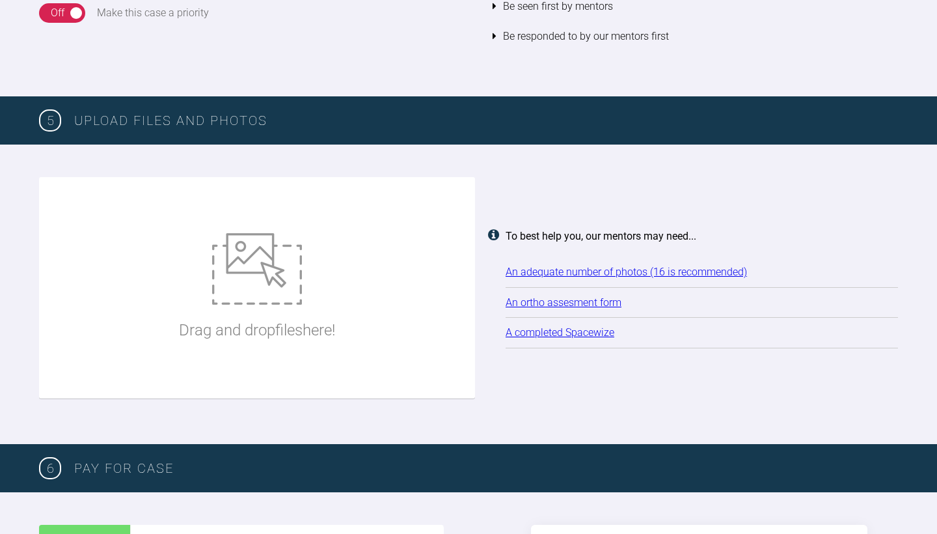
click at [261, 253] on img at bounding box center [257, 269] width 90 height 72
type input "C:\fakepath\5D8E16E2-BD96-4CBA-8FC7-D88E022E63E4_1_201_a.jpeg"
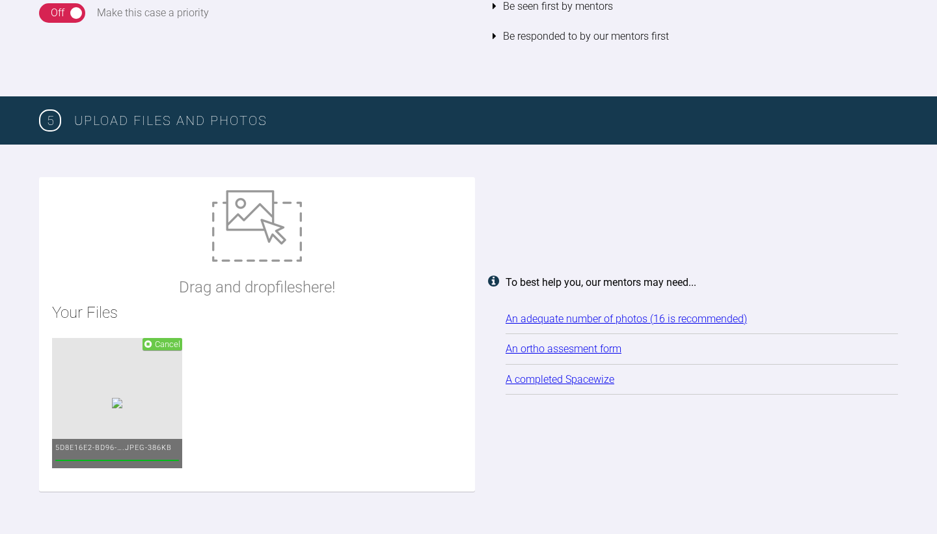
click at [251, 226] on img at bounding box center [257, 226] width 90 height 72
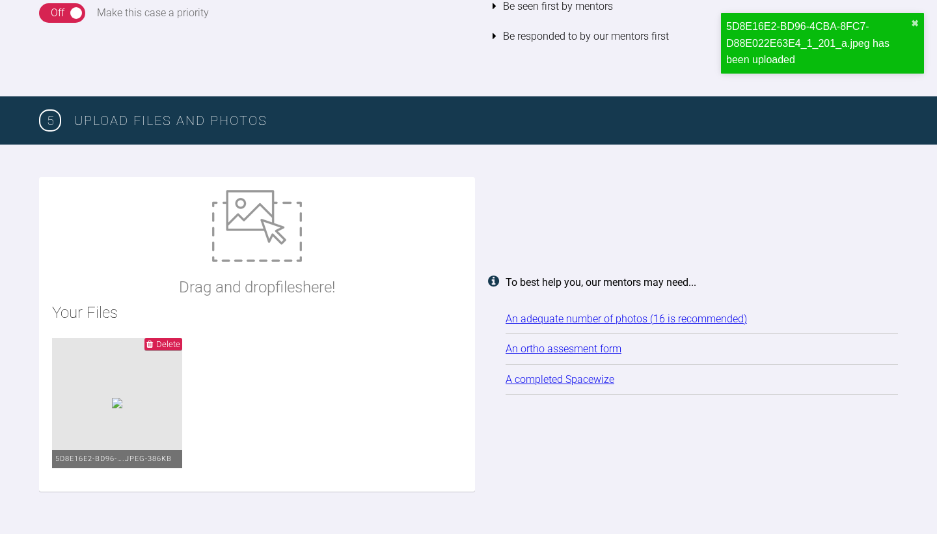
type input "C:\fakepath\19191A04-A690-4590-B9F2-7A10147B7947_1_201_a.jpeg"
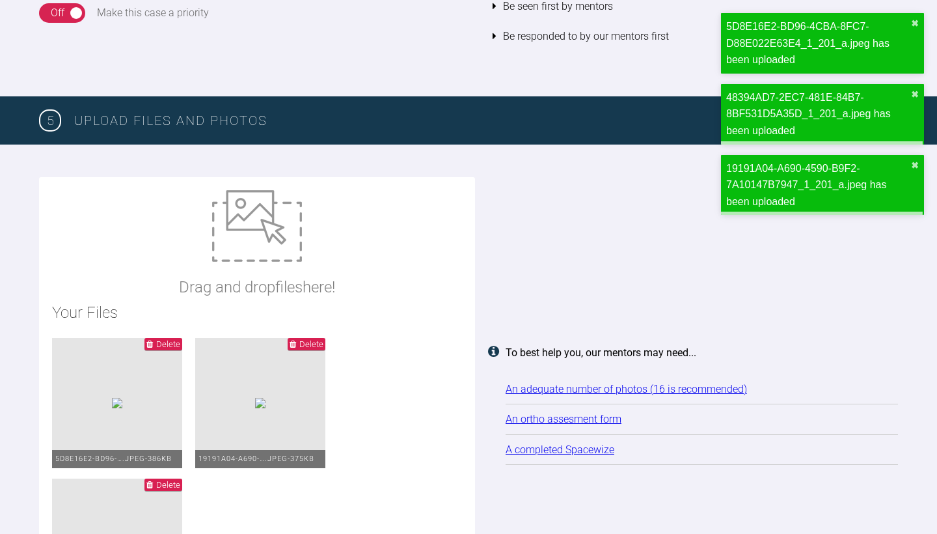
click at [260, 210] on img at bounding box center [257, 226] width 90 height 72
type input "C:\fakepath\8DEE1ACB-3D85-4C51-9CC5-23CA08DA43C6_1_201_a.jpeg"
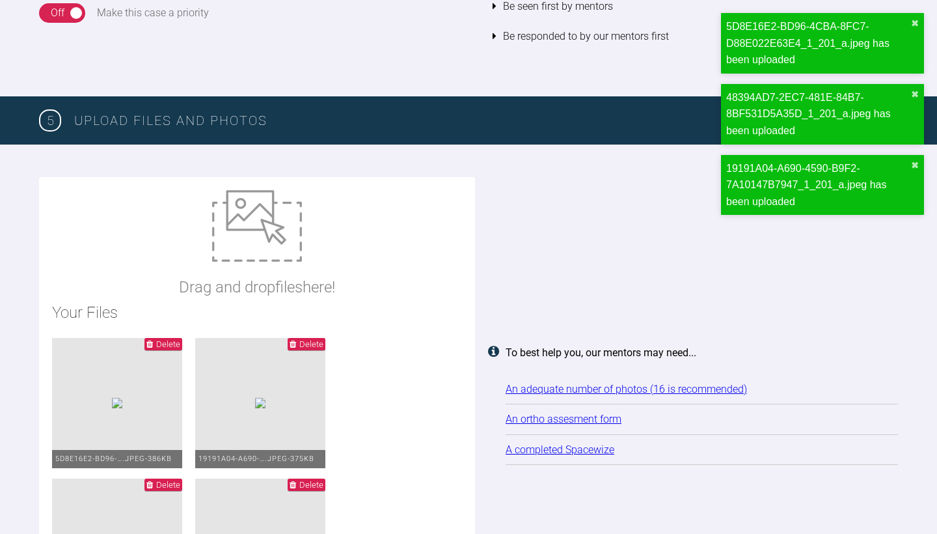
click at [272, 251] on img at bounding box center [257, 226] width 90 height 72
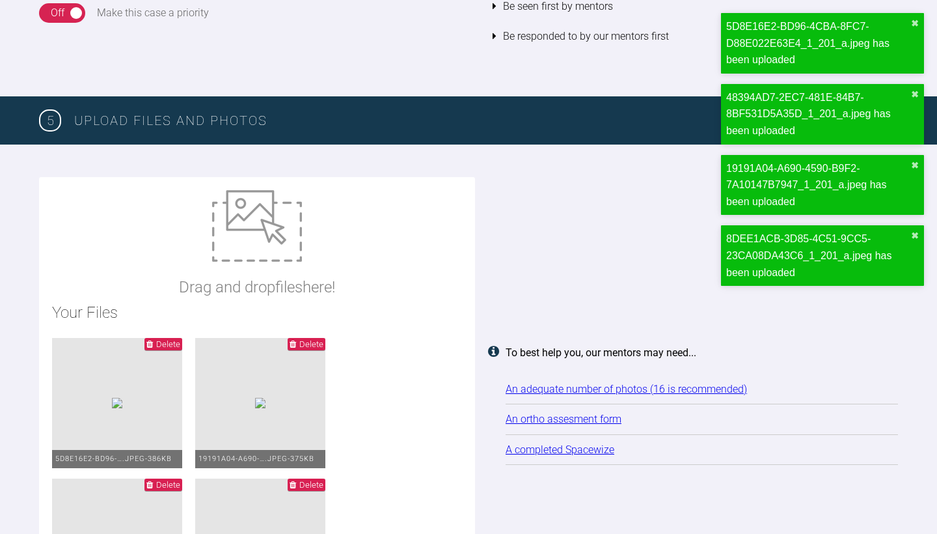
type input "C:\fakepath\6B6151D8-B24D-4DBF-84A4-34A3C4EDC4C4_1_201_a.jpeg"
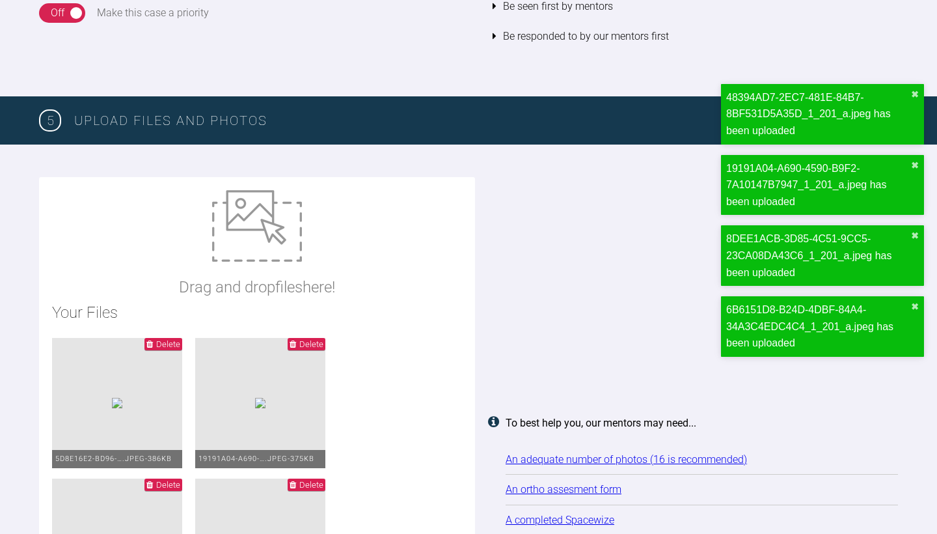
click at [290, 263] on div "Drag and drop files here!" at bounding box center [257, 244] width 156 height 109
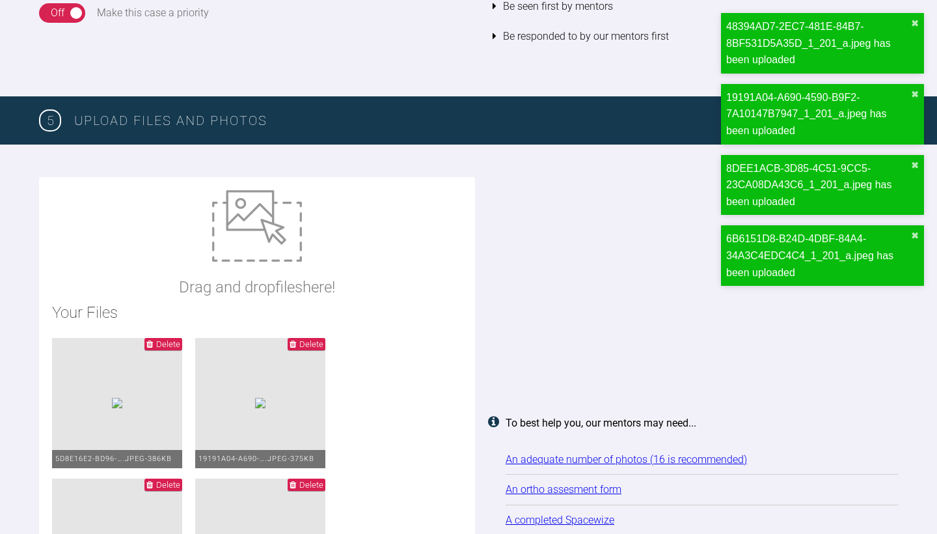
type input "C:\fakepath\79600F10-A29E-4E3A-A2B6-144ED81BED13_1_201_a.jpeg"
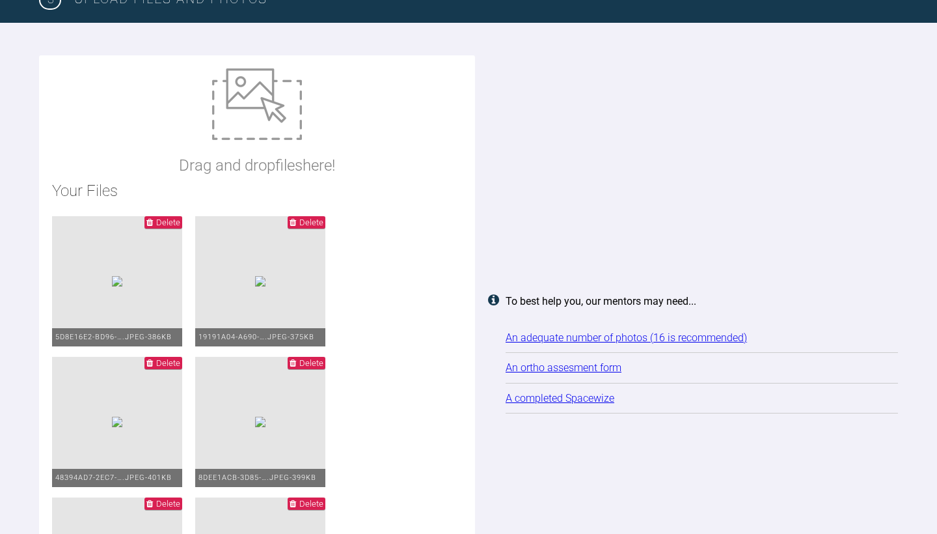
scroll to position [1557, 0]
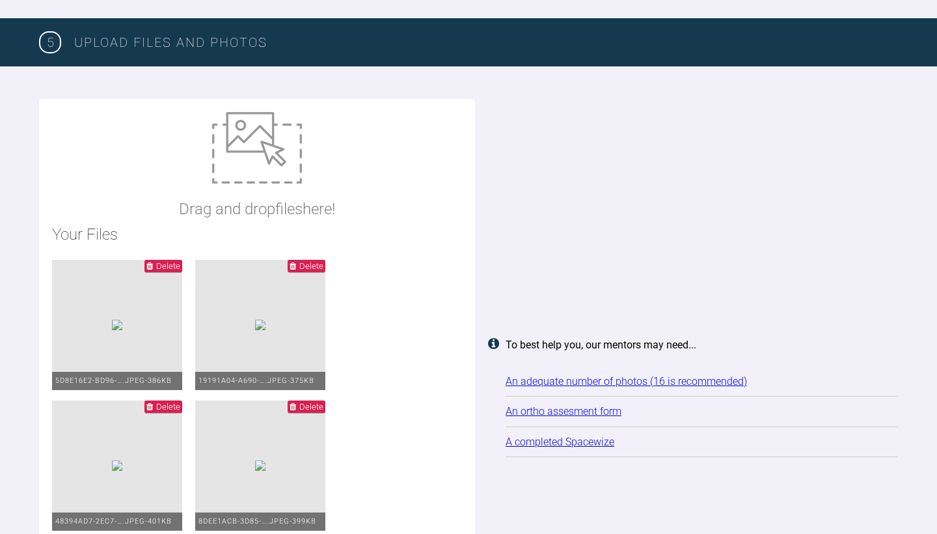
click at [271, 151] on img at bounding box center [257, 148] width 90 height 72
type input "C:\fakepath\4957FE98-6CFA-460C-B498-08222706A3A6_1_201_a.jpeg"
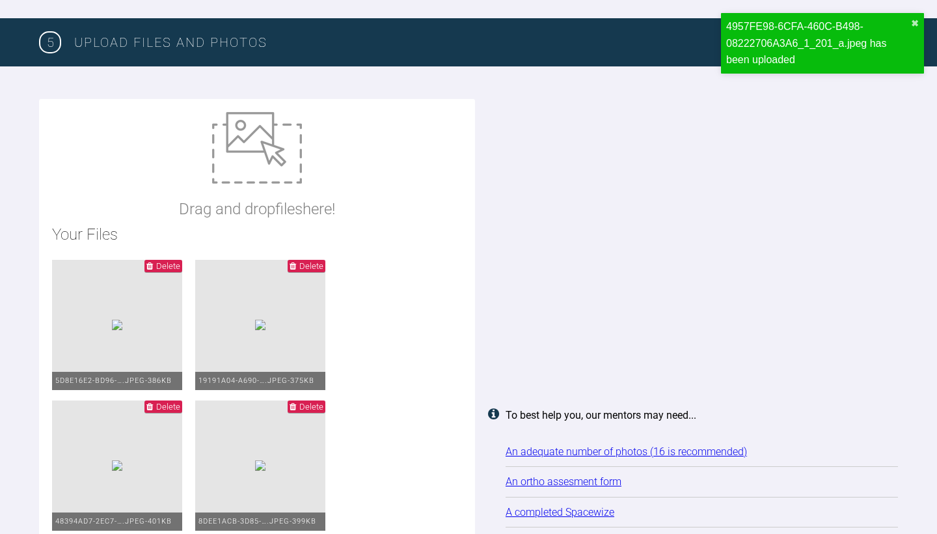
click at [312, 161] on div "Drag and drop files here!" at bounding box center [257, 166] width 156 height 109
type input "C:\fakepath\1DD43650-92D1-4ED6-A80F-D95CF27E5546_1_201_a.jpeg"
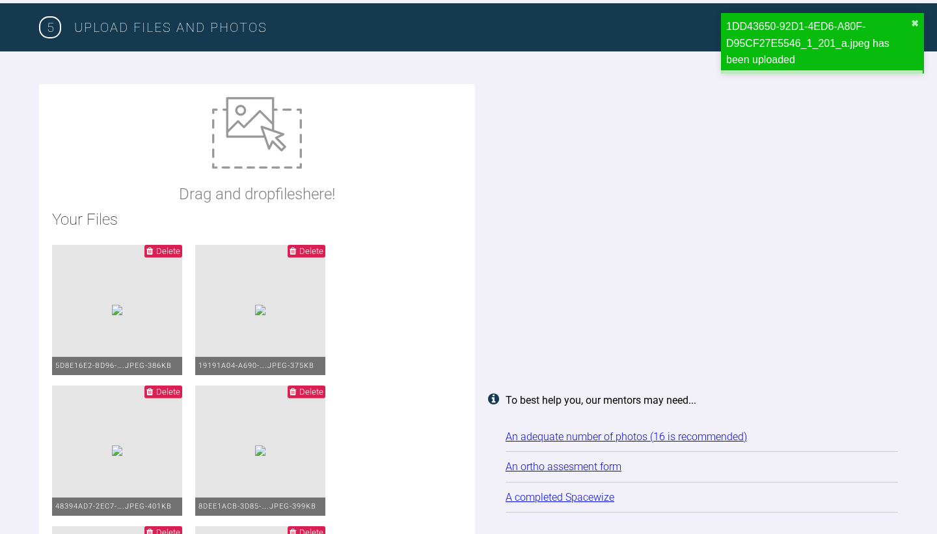
scroll to position [1564, 0]
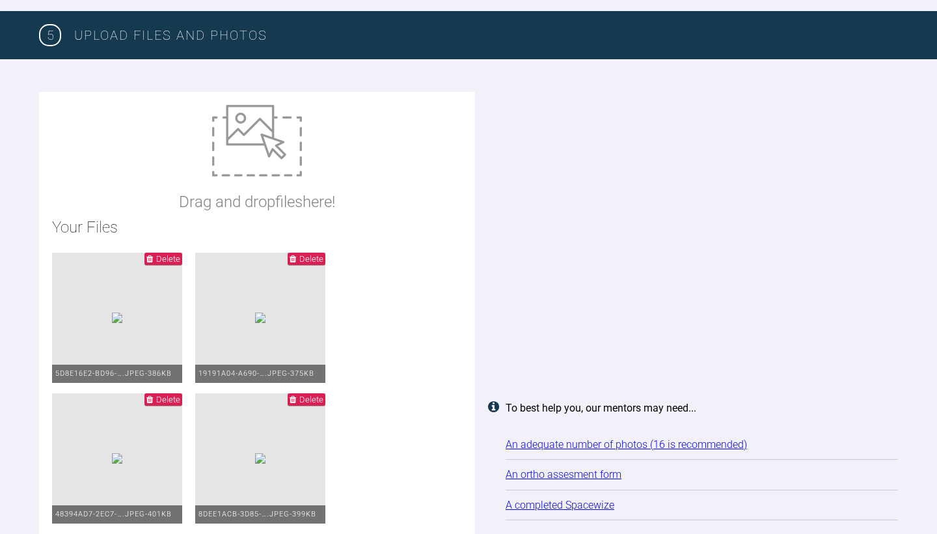
click at [261, 135] on img at bounding box center [257, 141] width 90 height 72
type input "C:\fakepath\BF3348FB-D711-4E34-A76F-92FB1E7CF762_1_105_c.jpeg"
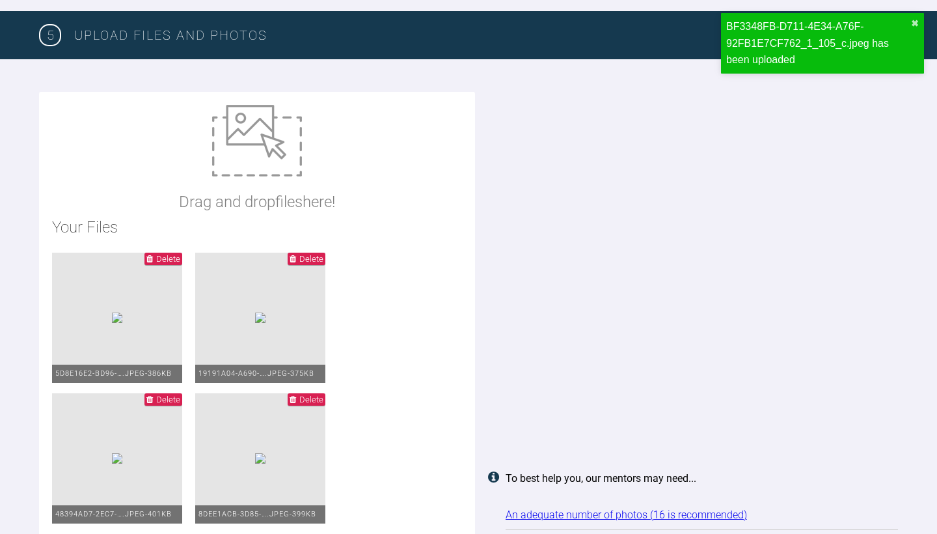
click at [284, 137] on img at bounding box center [257, 141] width 90 height 72
type input "C:\fakepath\1265C09A-7738-4E7F-95E5-A5AFF288215D_1_105_c.jpeg"
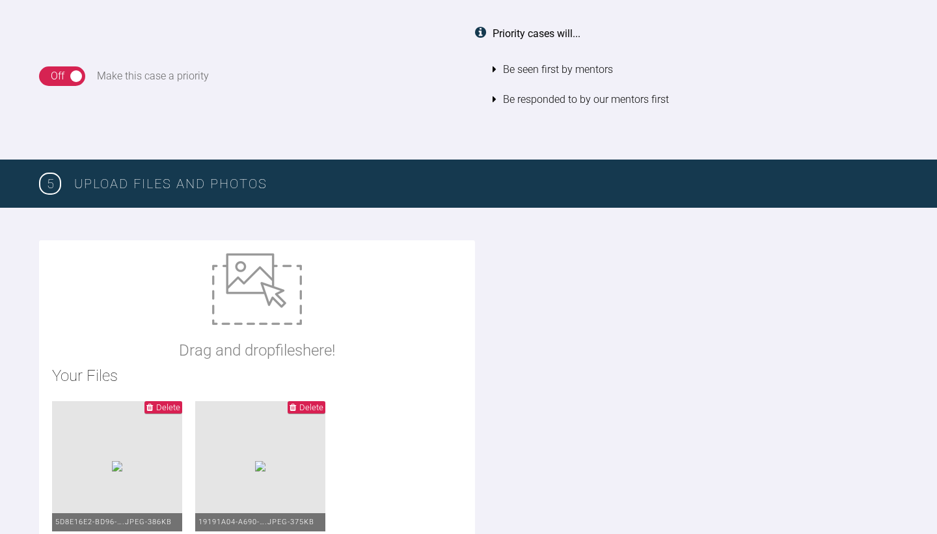
scroll to position [1412, 0]
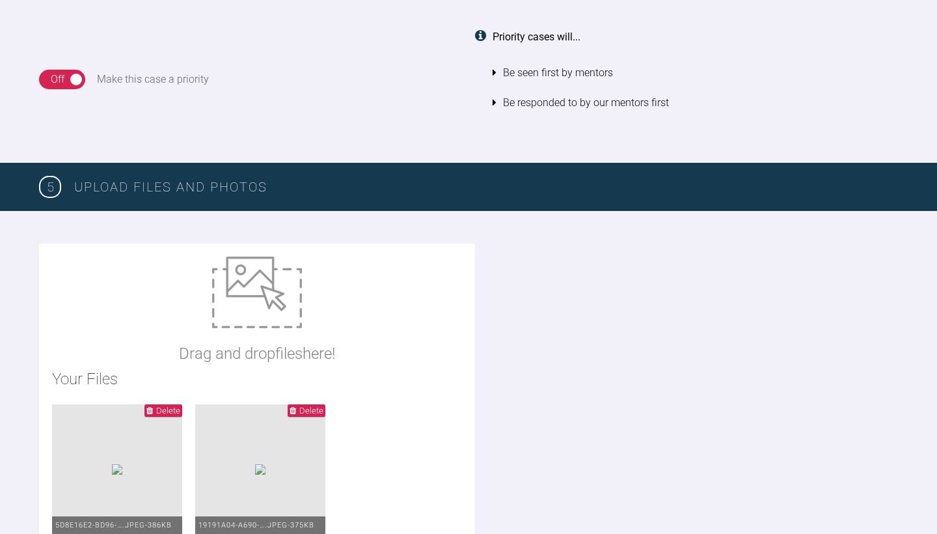
click at [261, 306] on img at bounding box center [257, 292] width 90 height 72
type input "C:\fakepath\35F81867-2B85-4FF6-A94C-F12C50DD0DA4_1_105_c.jpeg"
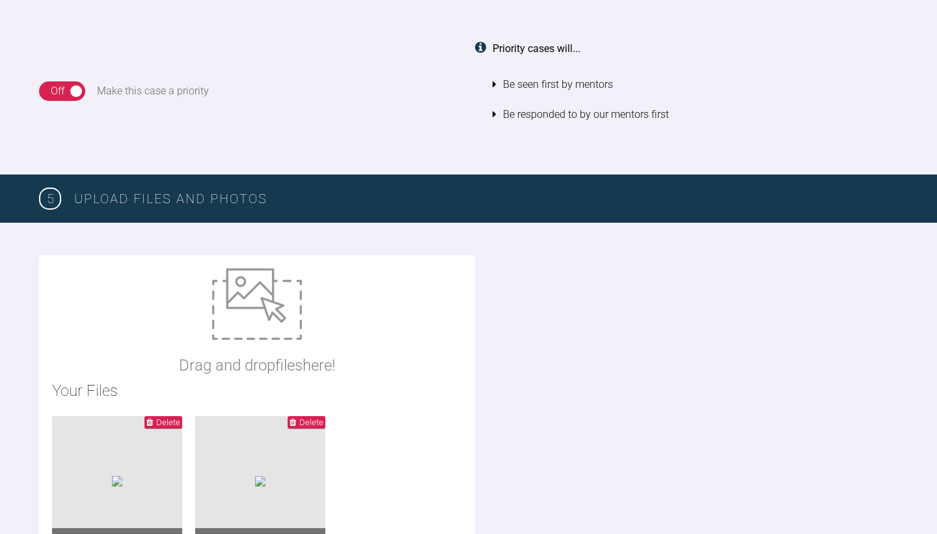
scroll to position [1397, 0]
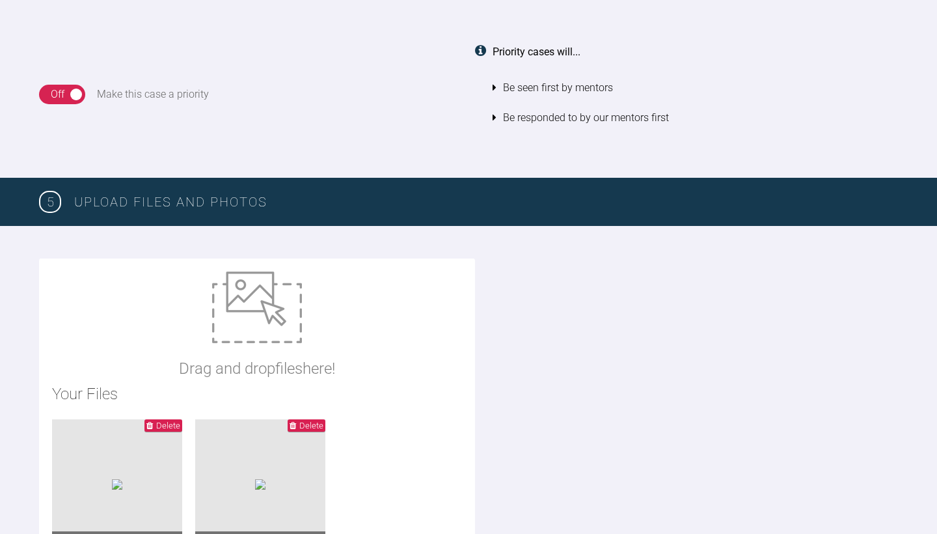
click at [288, 280] on img at bounding box center [257, 307] width 90 height 72
type input "C:\fakepath\95012124-B6FB-4B01-9BD0-26DF39FB79D2_1_105_c.jpeg"
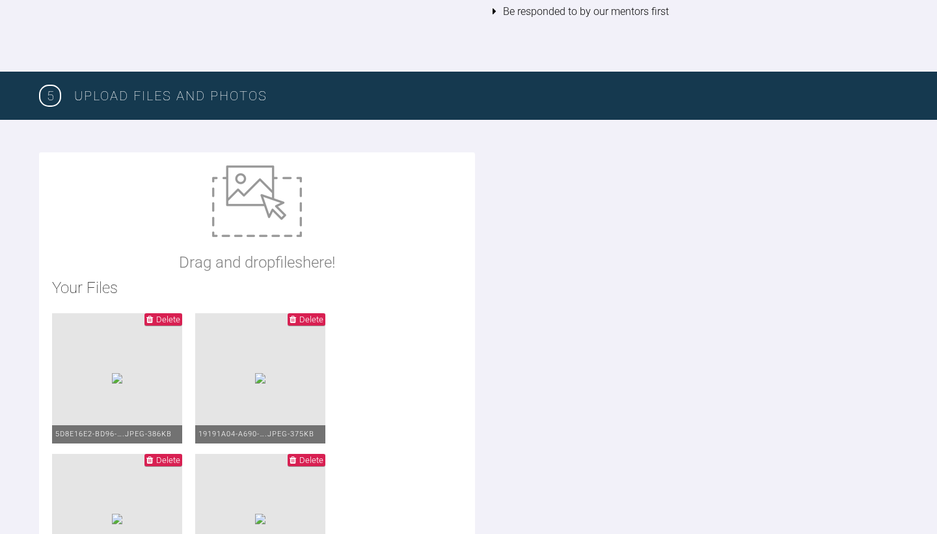
scroll to position [1518, 0]
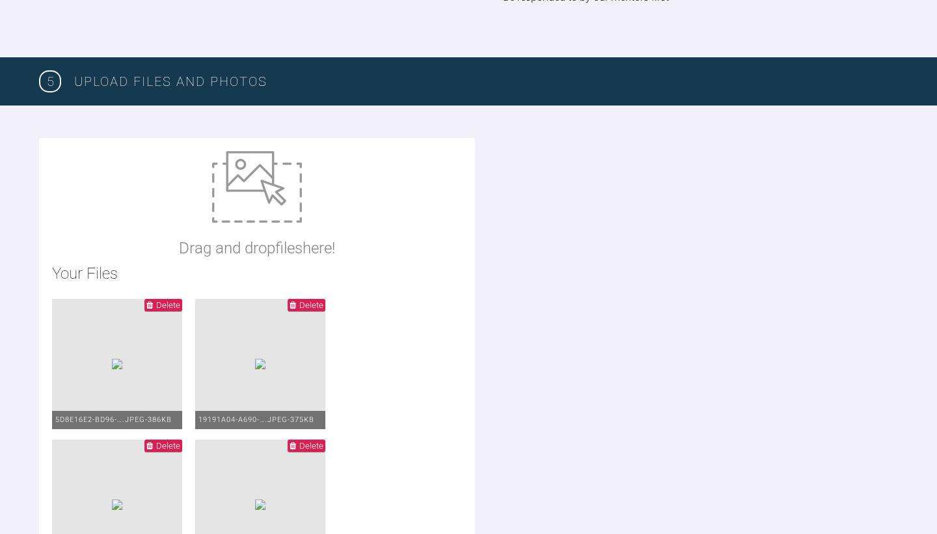
click at [274, 214] on div "Drag and drop files here!" at bounding box center [257, 205] width 156 height 109
type input "C:\fakepath\D93FBBAB-8892-44BD-95EA-F17ABB83B768_1_102_o.jpeg"
click at [258, 196] on img at bounding box center [257, 187] width 90 height 72
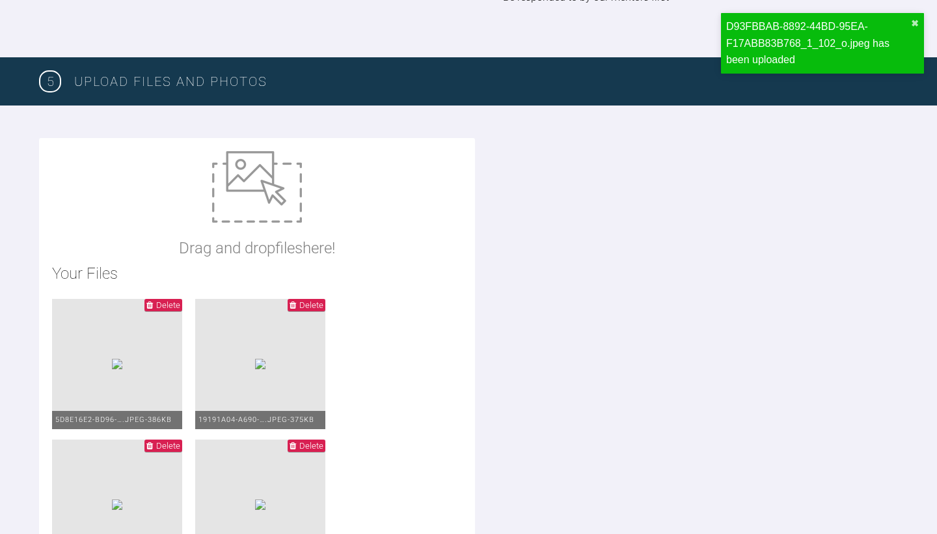
type input "C:\fakepath\7BE63397-D608-4BE6-BA64-6297ED2C22D6.jpeg"
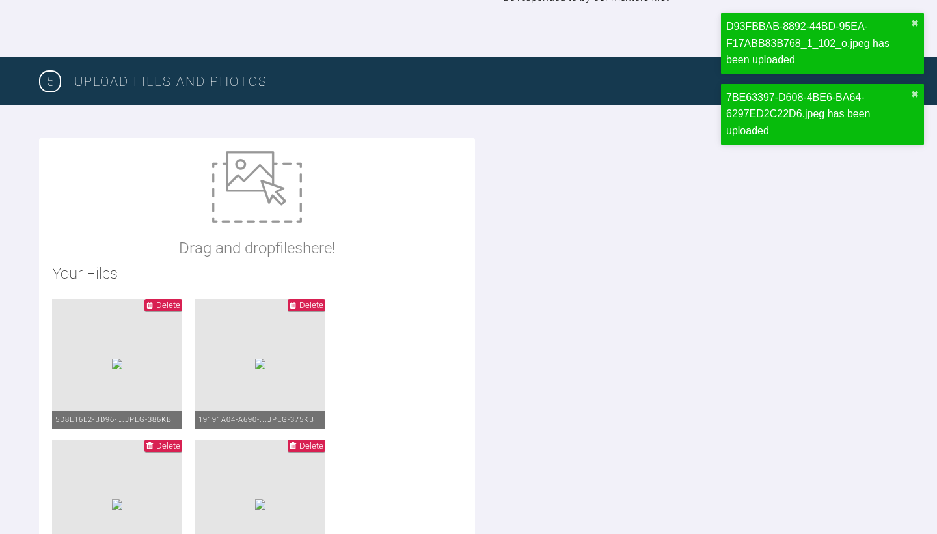
click at [277, 167] on img at bounding box center [257, 187] width 90 height 72
type input "C:\fakepath\9B2DC1B8-6473-4EE3-8EF7-DFD6D8A86D51_1_105_c.jpeg"
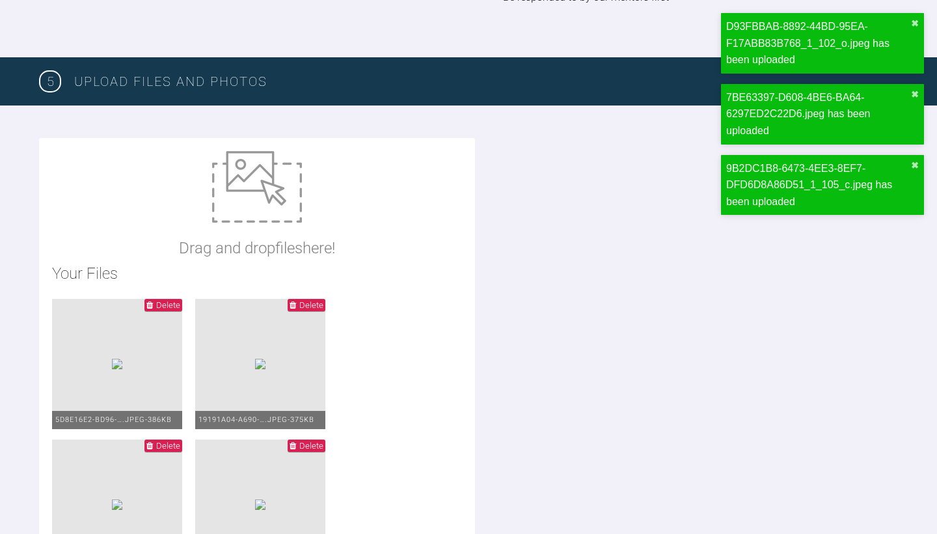
click at [321, 205] on div "Drag and drop files here!" at bounding box center [257, 205] width 156 height 109
type input "C:\fakepath\Gaunt_Kal_Lightbox1_P10_20250814_13231820250814-7-30fqyz.jpg"
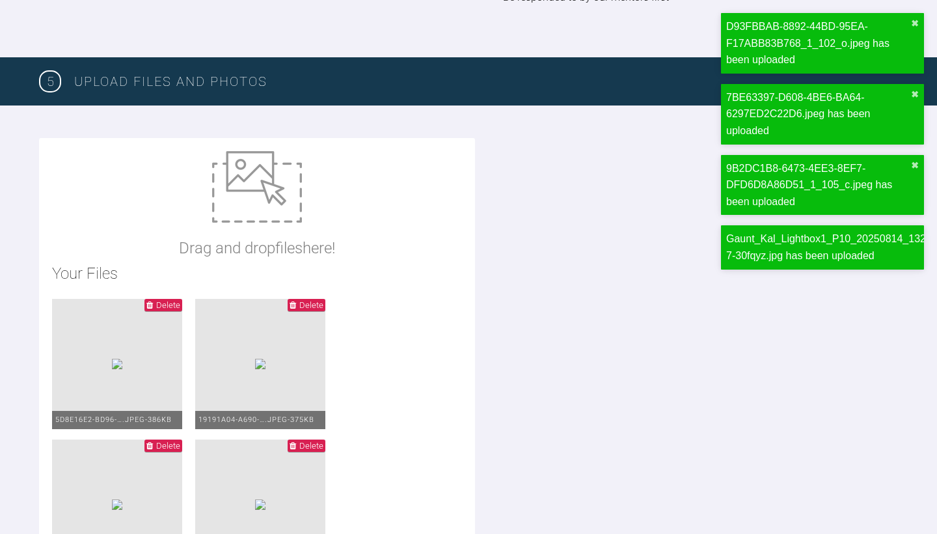
click at [284, 205] on img at bounding box center [257, 187] width 90 height 72
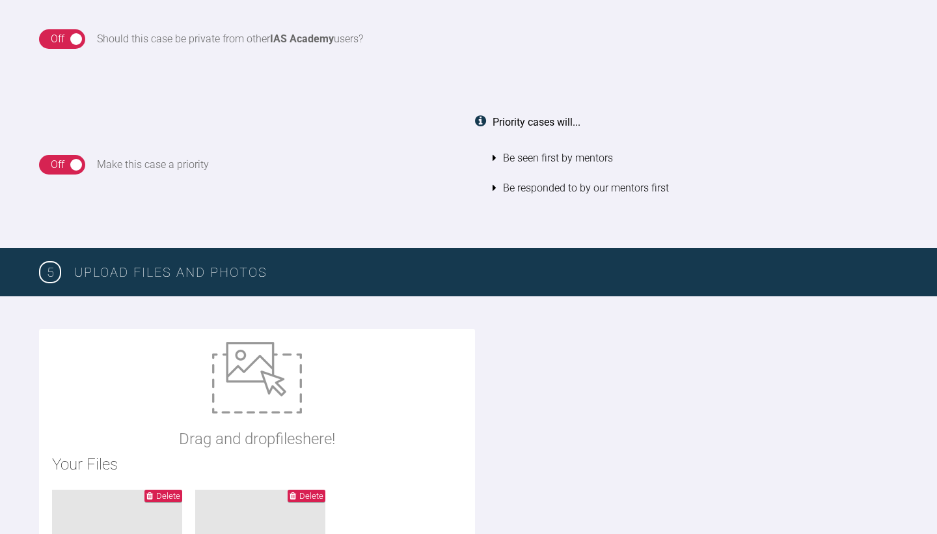
scroll to position [1325, 0]
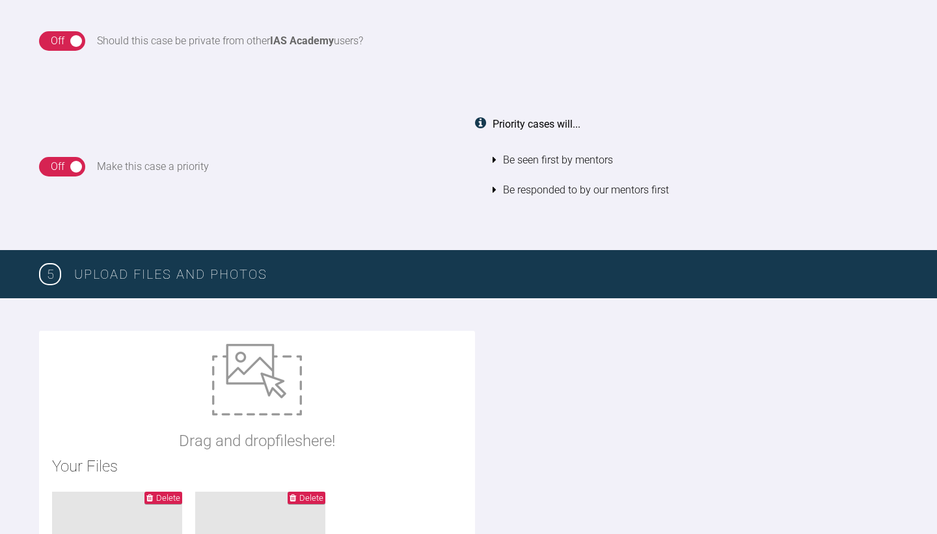
click at [273, 398] on img at bounding box center [257, 380] width 90 height 72
type input "C:\fakepath\Ortho Assessment Form- KG.pdf"
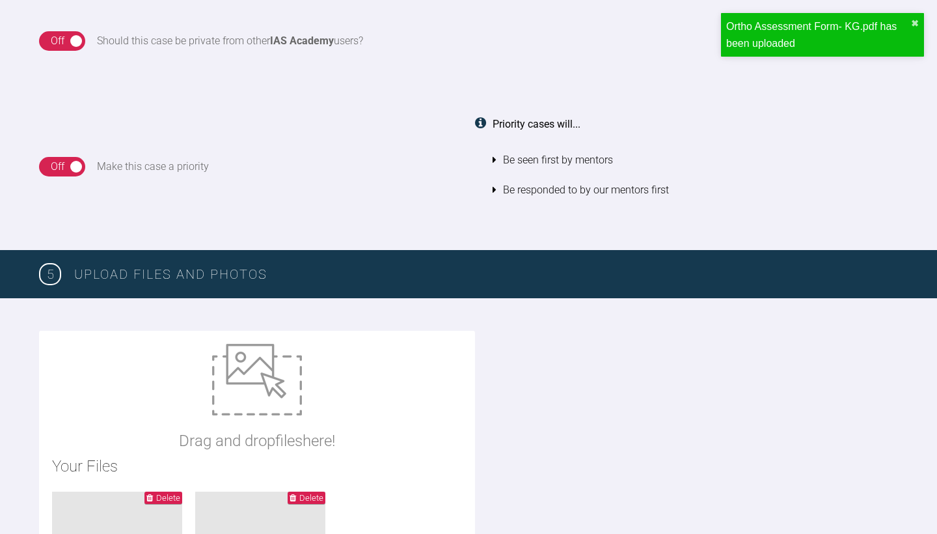
click at [255, 403] on img at bounding box center [257, 380] width 90 height 72
type input "C:\fakepath\[DATE] - Spacewize capture-2.png"
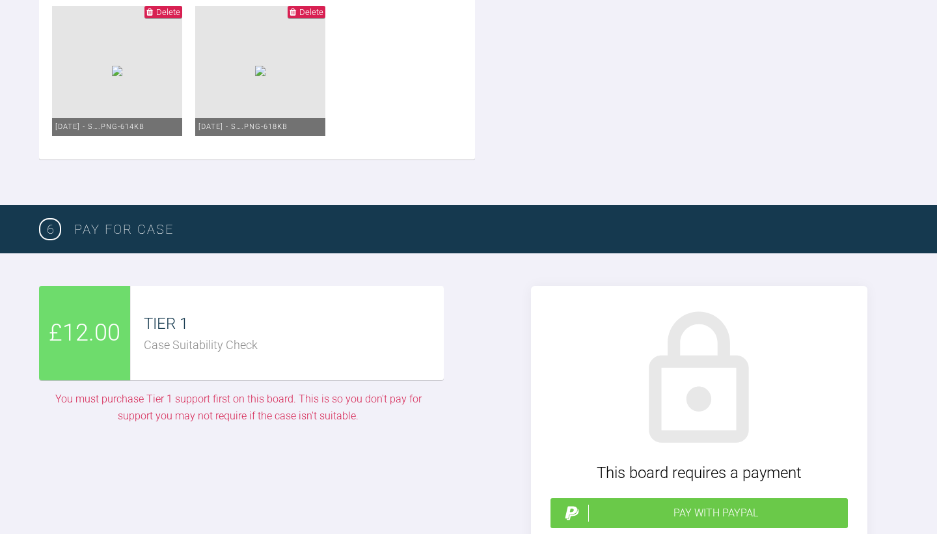
scroll to position [3061, 0]
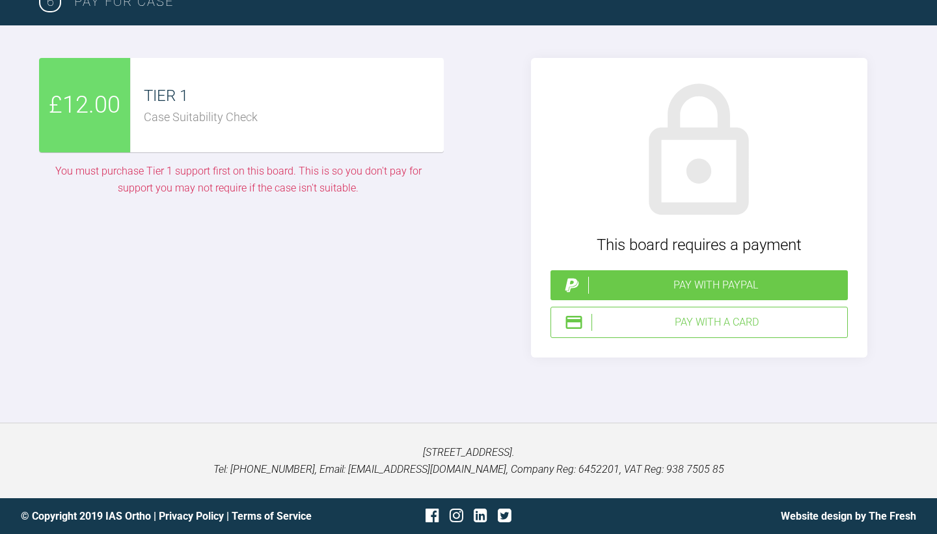
scroll to position [3572, 0]
click at [663, 333] on div "Pay with a Card" at bounding box center [699, 322] width 297 height 31
click at [183, 124] on div "Case Suitability Check" at bounding box center [294, 117] width 300 height 19
click at [95, 115] on span "£12.00" at bounding box center [85, 106] width 72 height 38
click at [572, 324] on img at bounding box center [574, 322] width 20 height 20
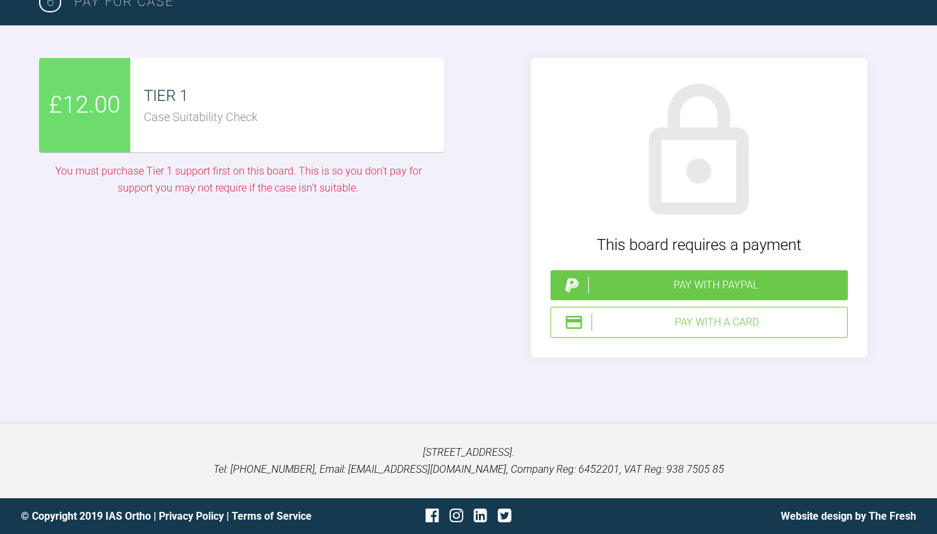
click at [642, 287] on div "Pay with PayPal" at bounding box center [715, 285] width 254 height 17
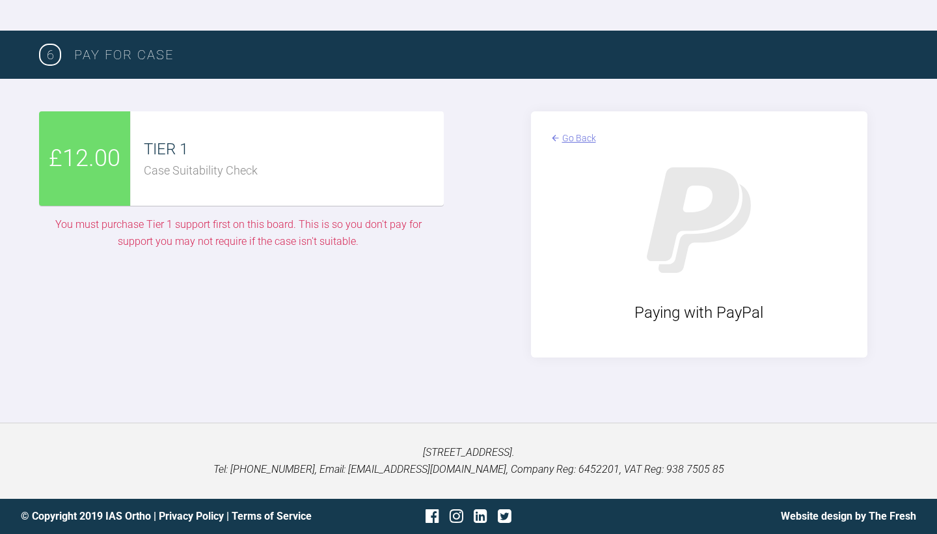
scroll to position [3519, 0]
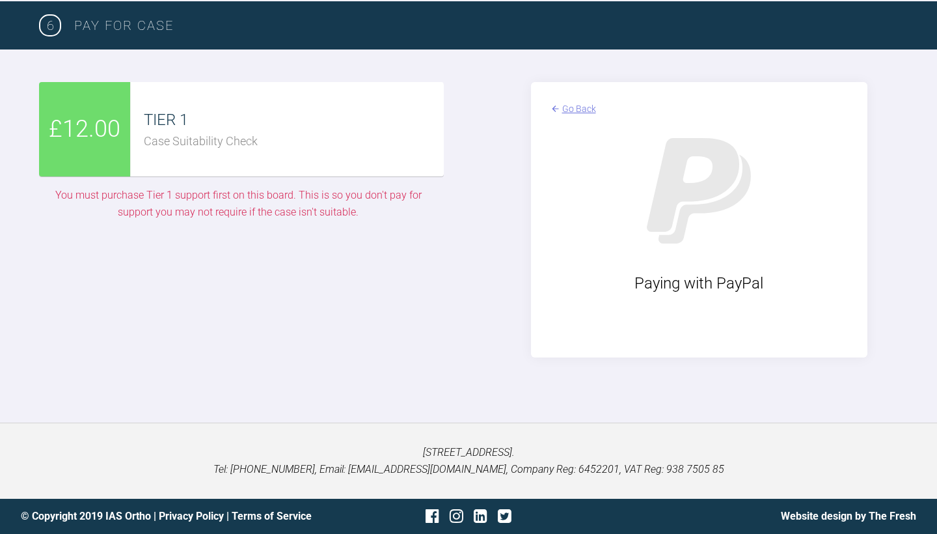
click at [565, 116] on div "Go Back" at bounding box center [579, 109] width 34 height 14
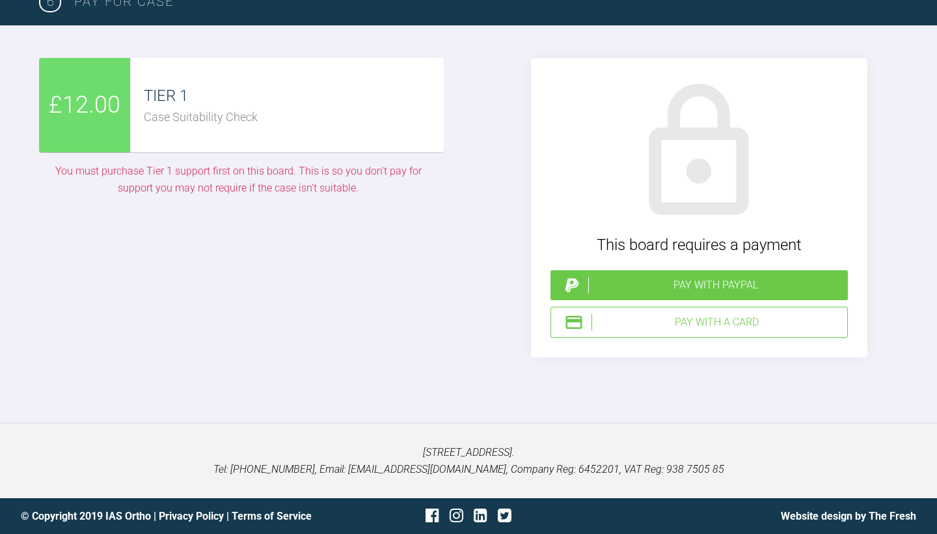
click at [578, 332] on img at bounding box center [574, 322] width 20 height 20
click at [731, 331] on div "Pay with a Card" at bounding box center [717, 322] width 251 height 17
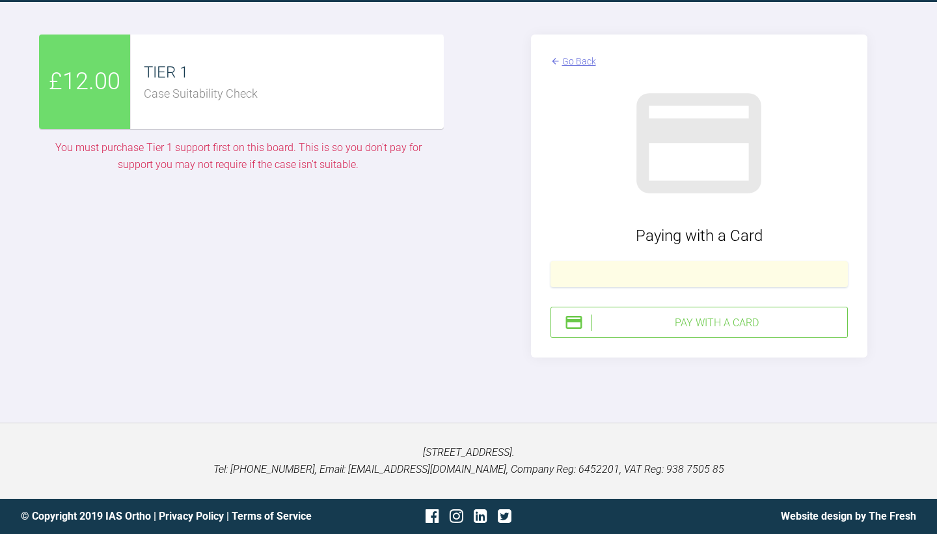
click at [741, 331] on div "Pay with a Card" at bounding box center [717, 322] width 251 height 17
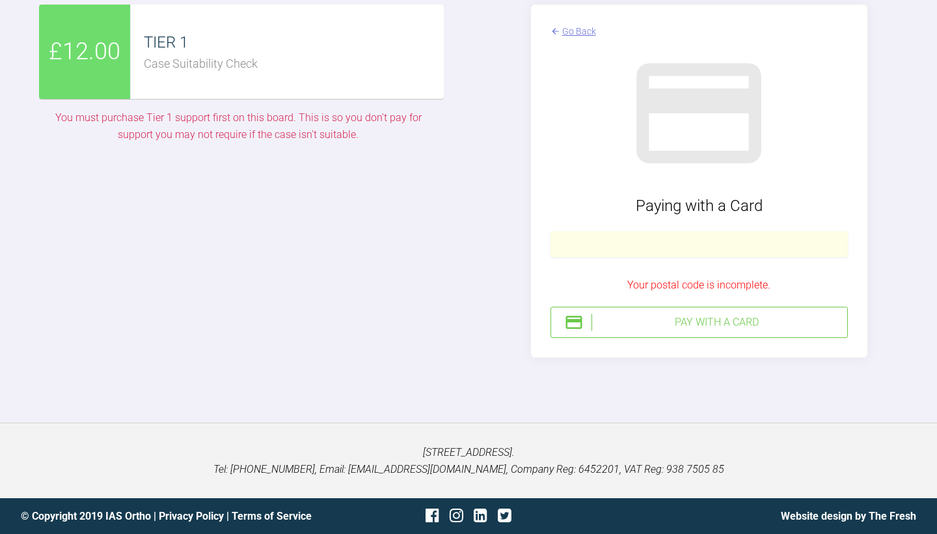
click at [696, 331] on div "Pay with a Card" at bounding box center [717, 322] width 251 height 17
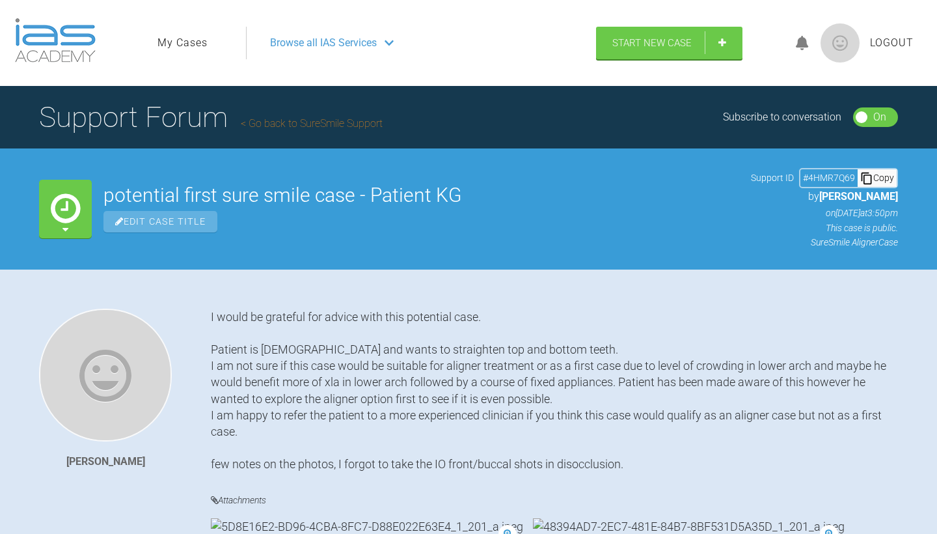
click at [287, 127] on link "Go back to SureSmile Support" at bounding box center [312, 123] width 142 height 12
